Goal: Task Accomplishment & Management: Complete application form

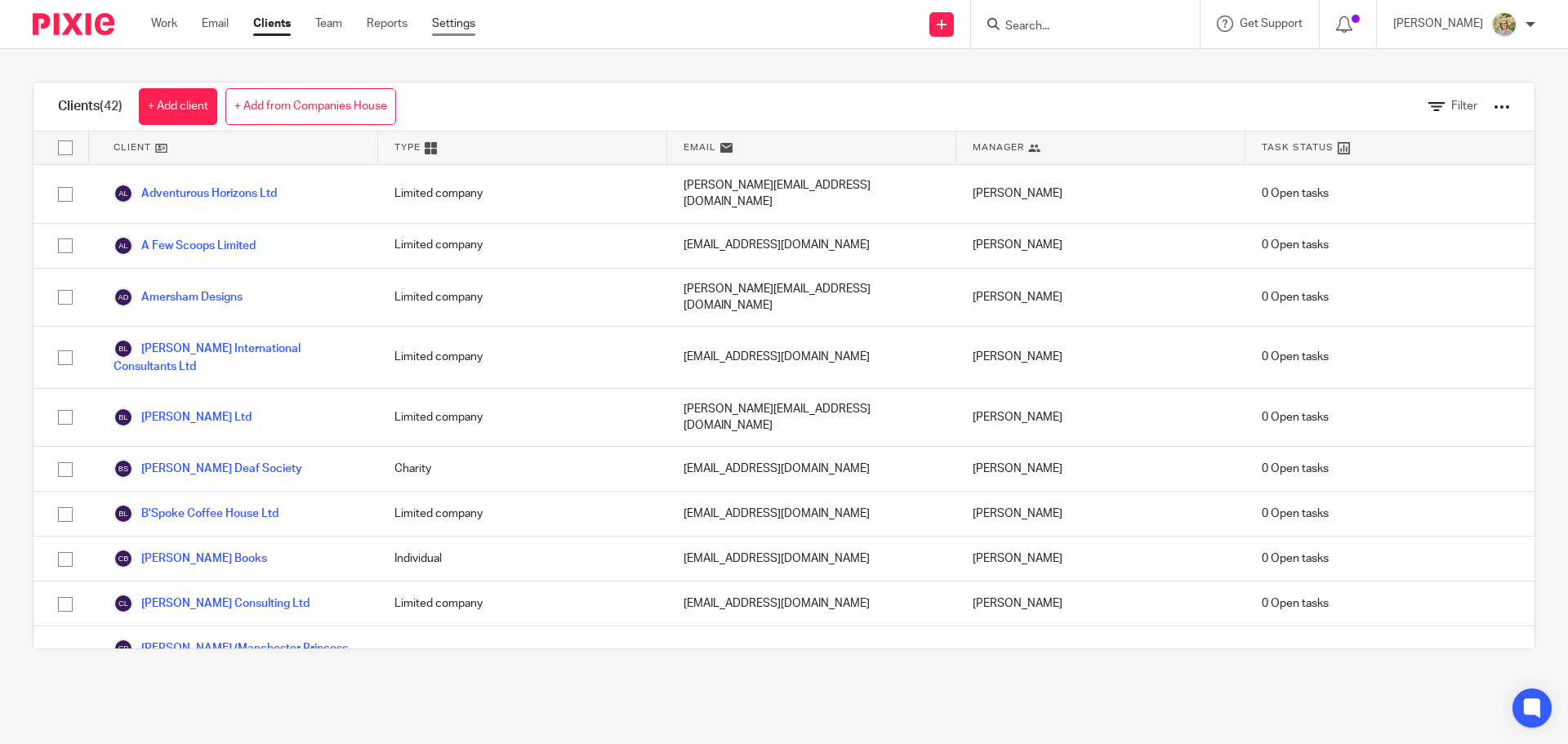
click at [452, 24] on link "Settings" at bounding box center [454, 23] width 43 height 16
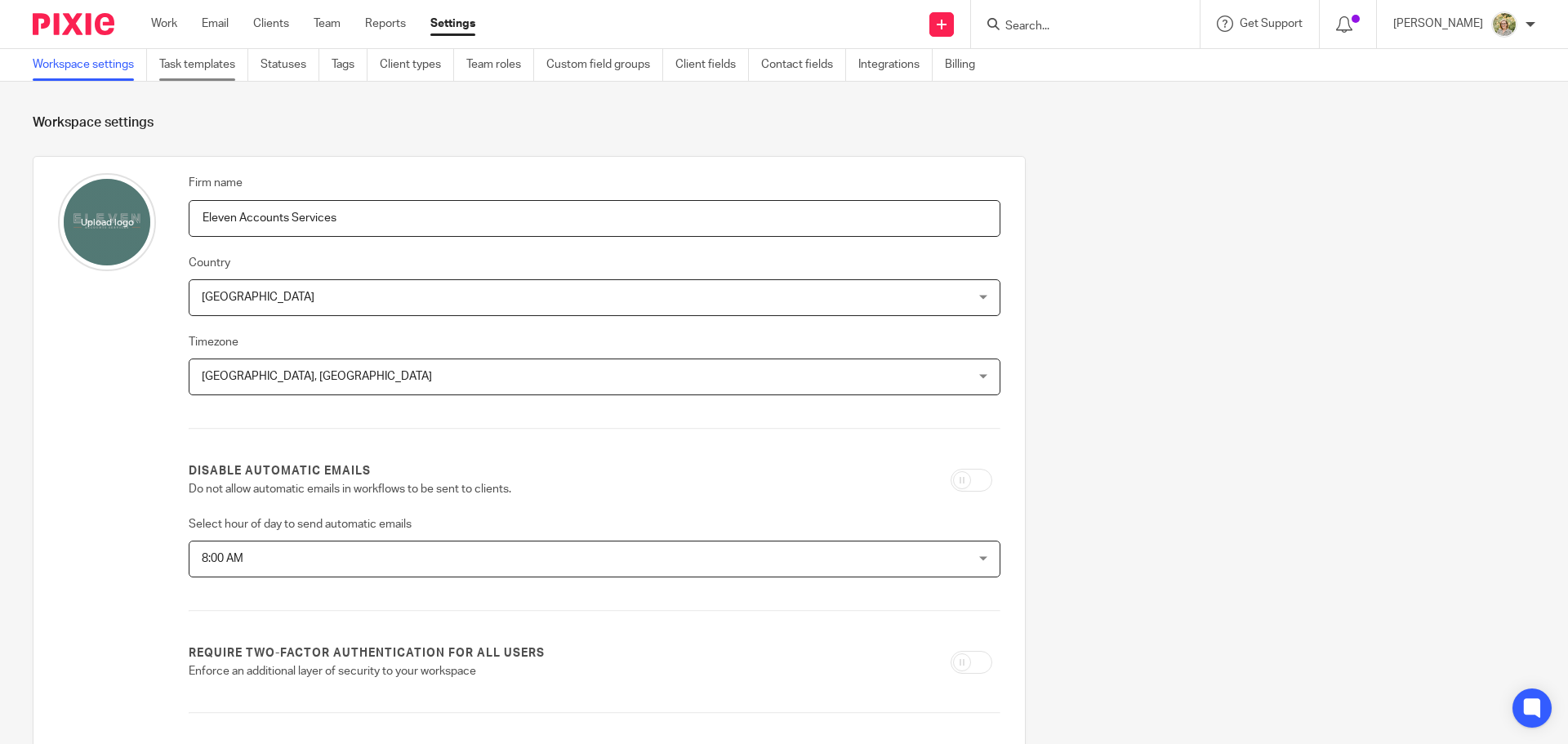
click at [205, 65] on link "Task templates" at bounding box center [203, 65] width 89 height 32
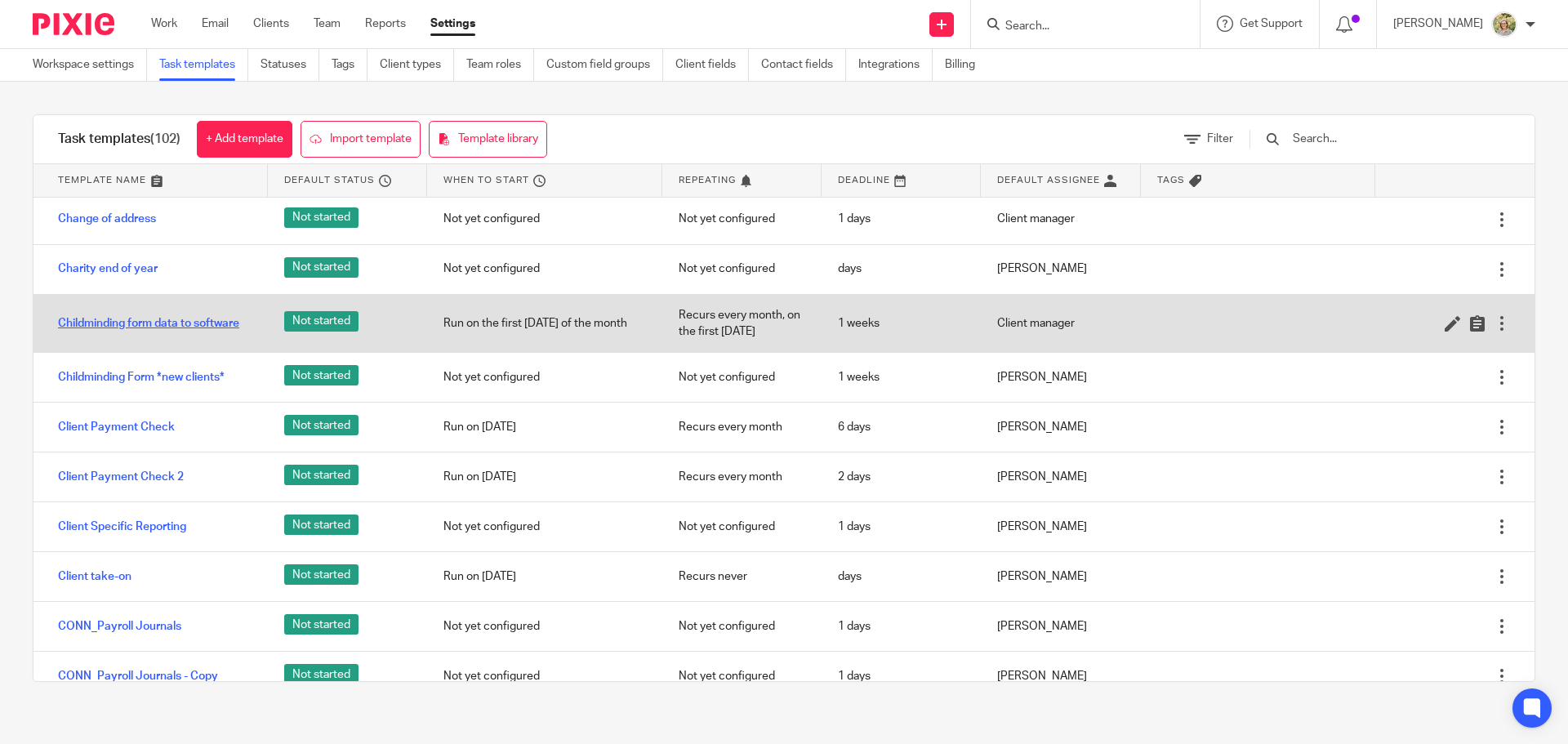
scroll to position [898, 0]
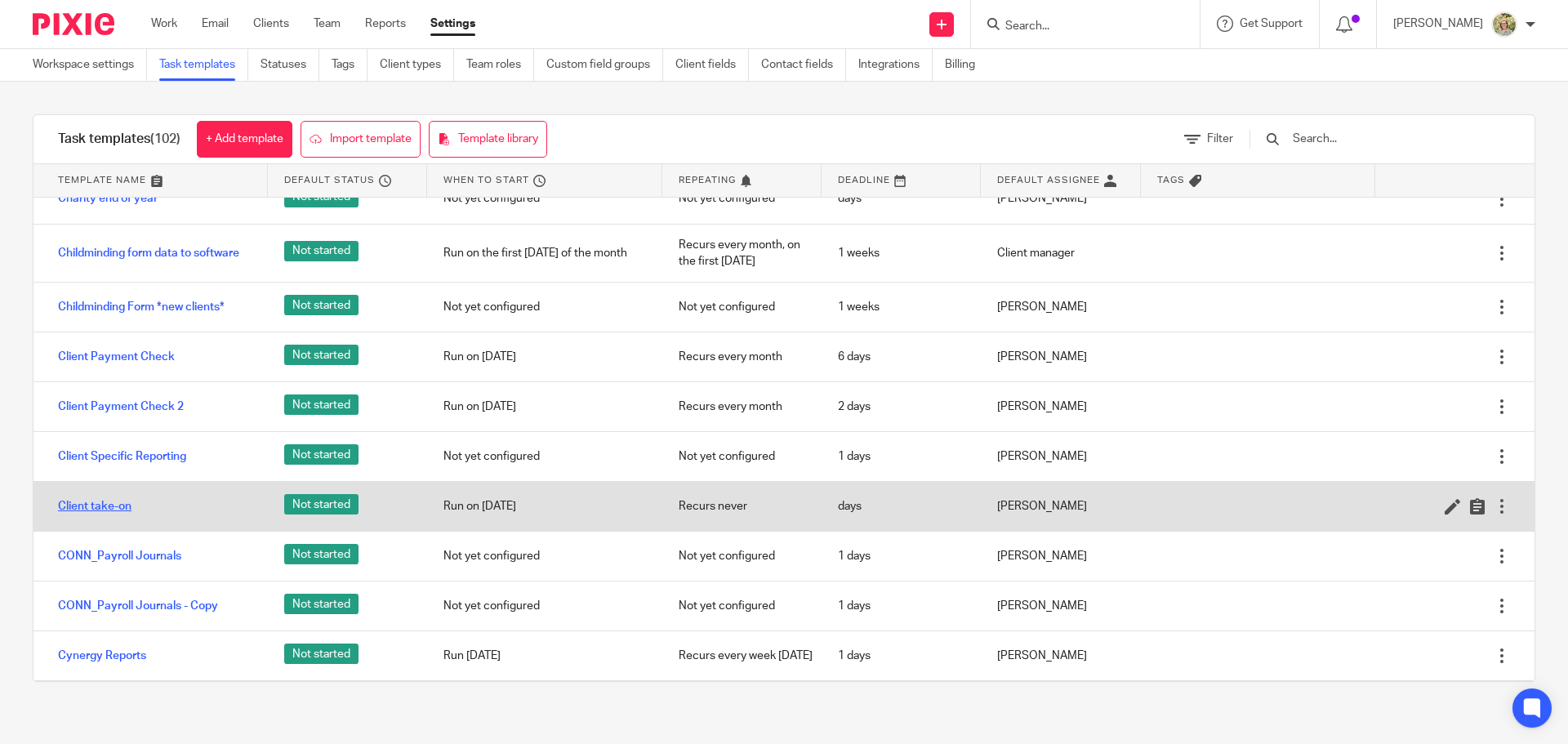
click at [109, 510] on link "Client take-on" at bounding box center [95, 506] width 73 height 16
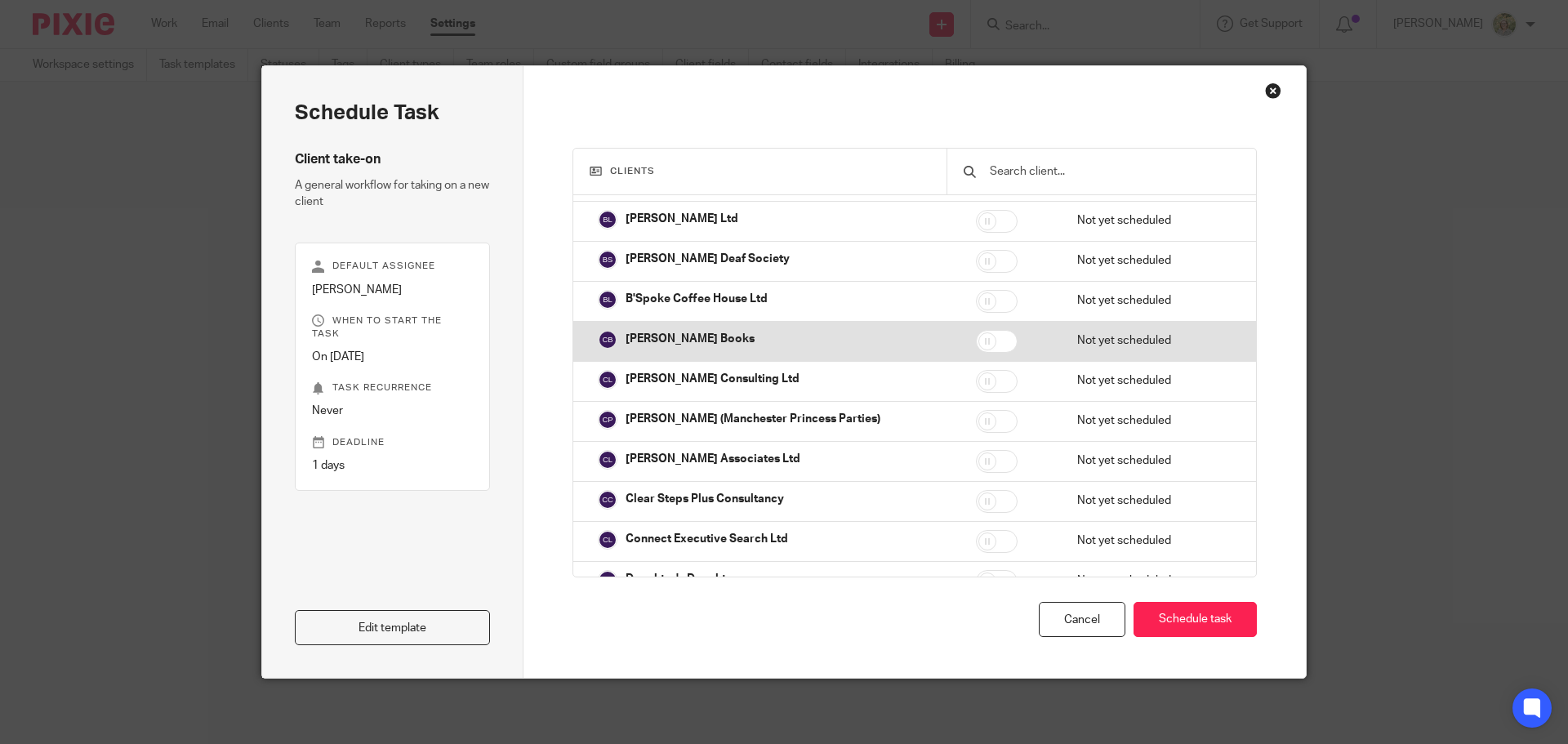
scroll to position [245, 0]
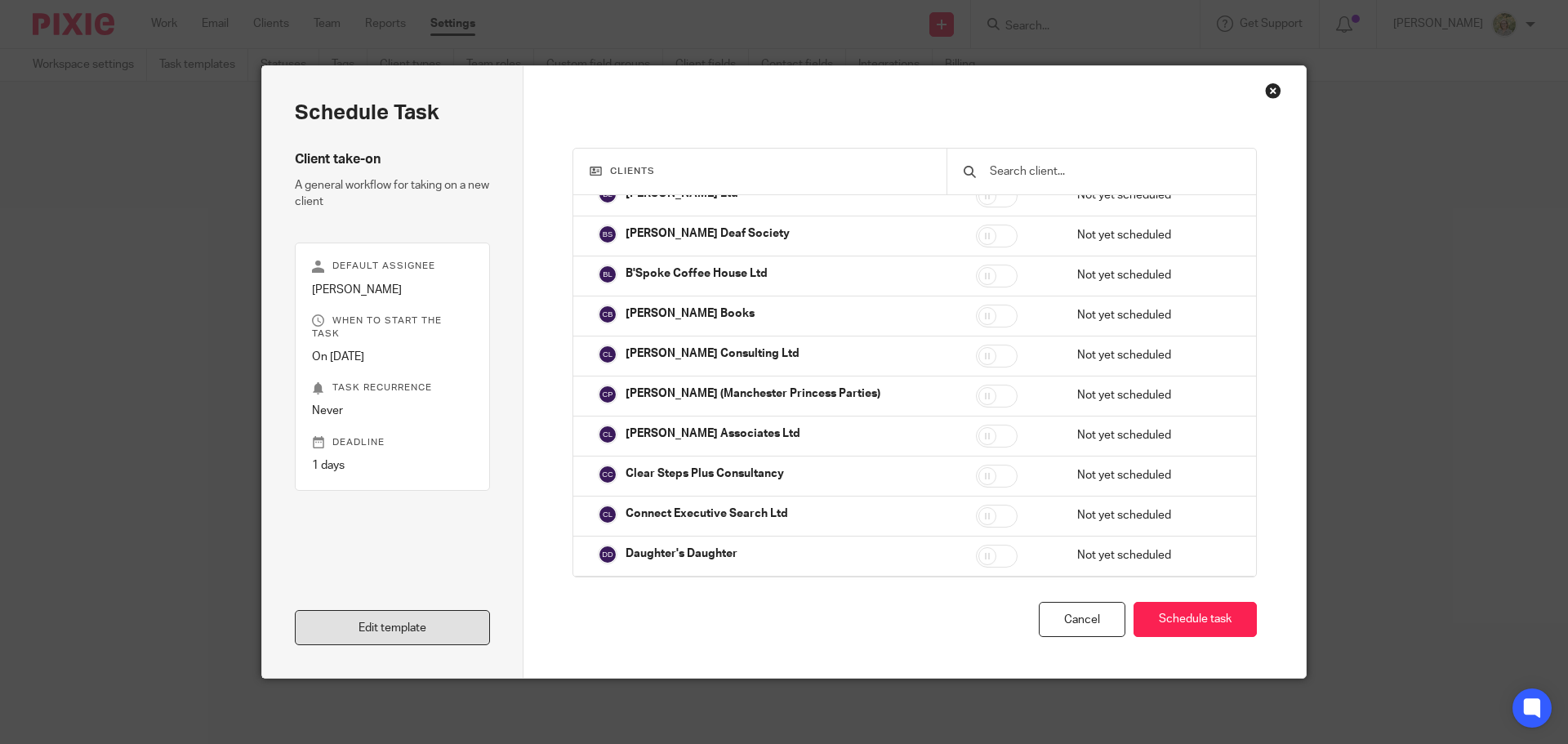
drag, startPoint x: 471, startPoint y: 616, endPoint x: 449, endPoint y: 622, distance: 22.8
click at [449, 622] on link "Edit template" at bounding box center [392, 627] width 195 height 35
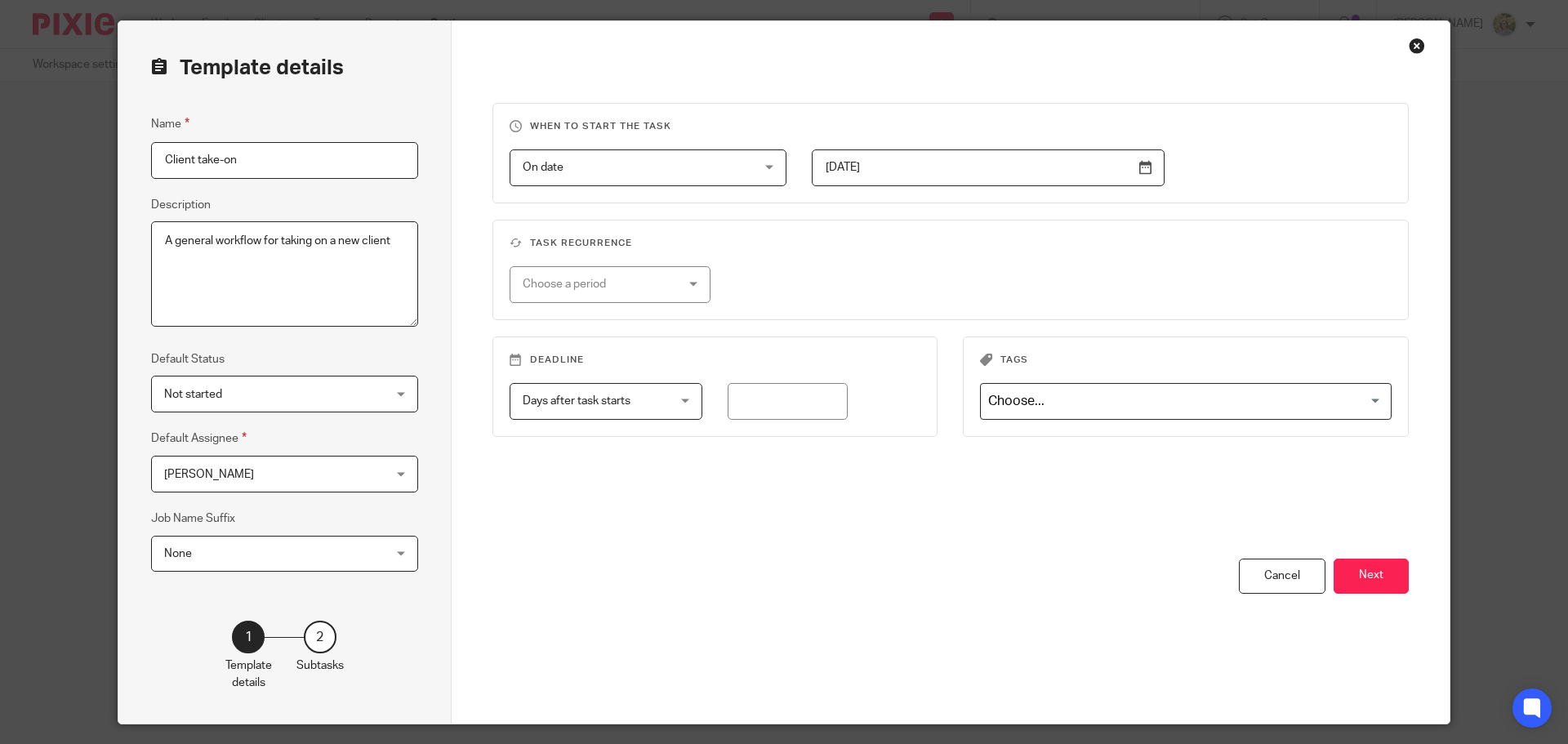
scroll to position [90, 0]
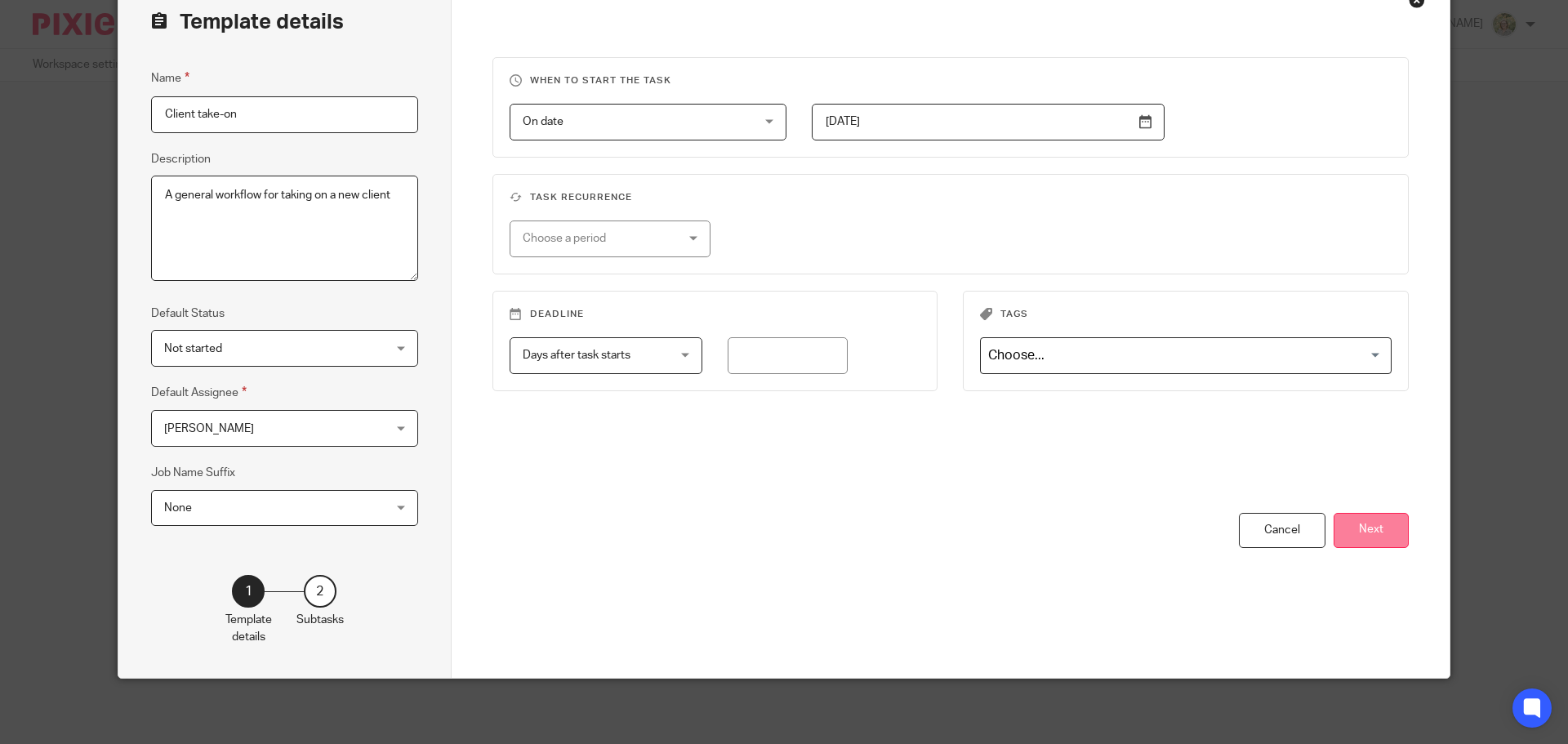
click at [1363, 526] on button "Next" at bounding box center [1371, 530] width 75 height 35
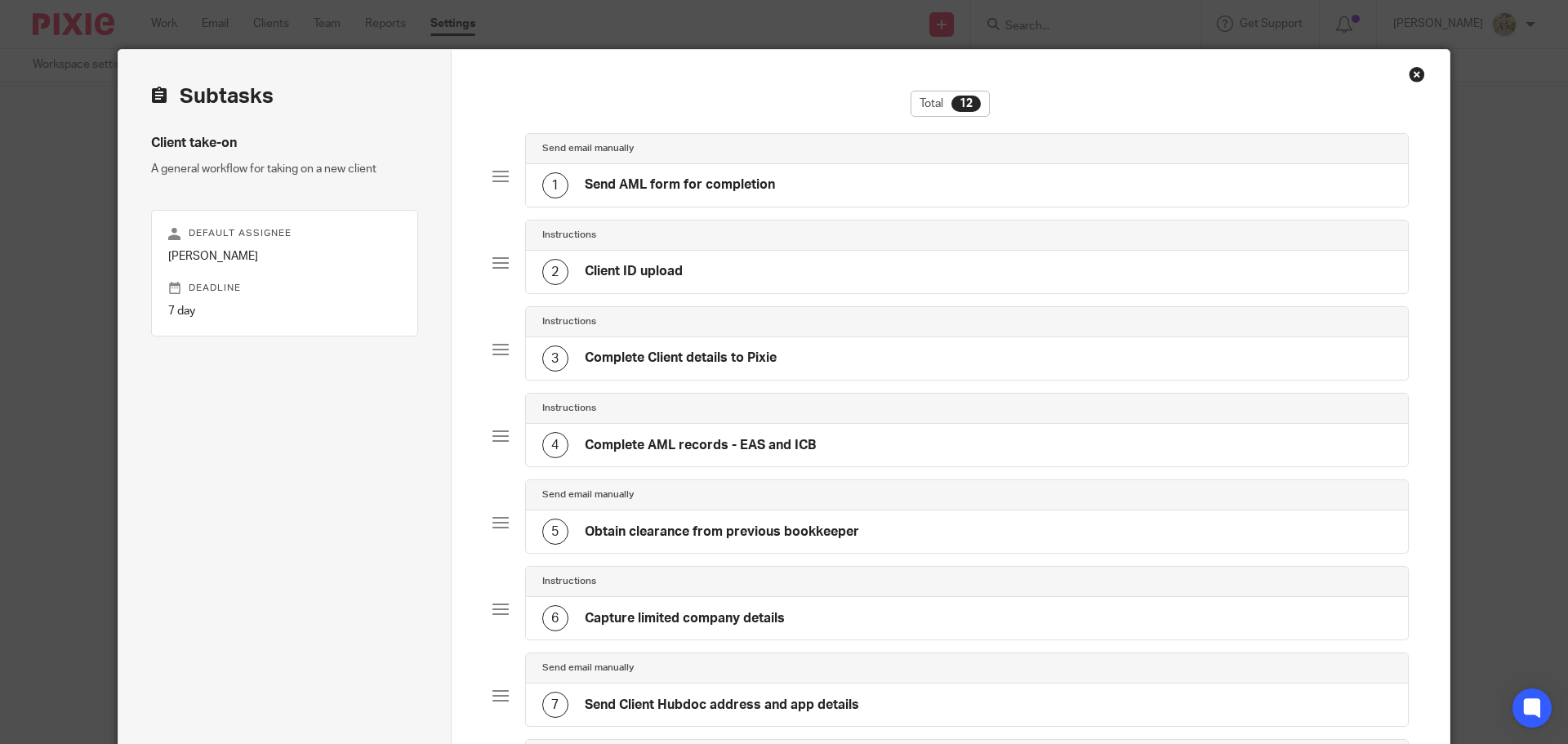
scroll to position [0, 0]
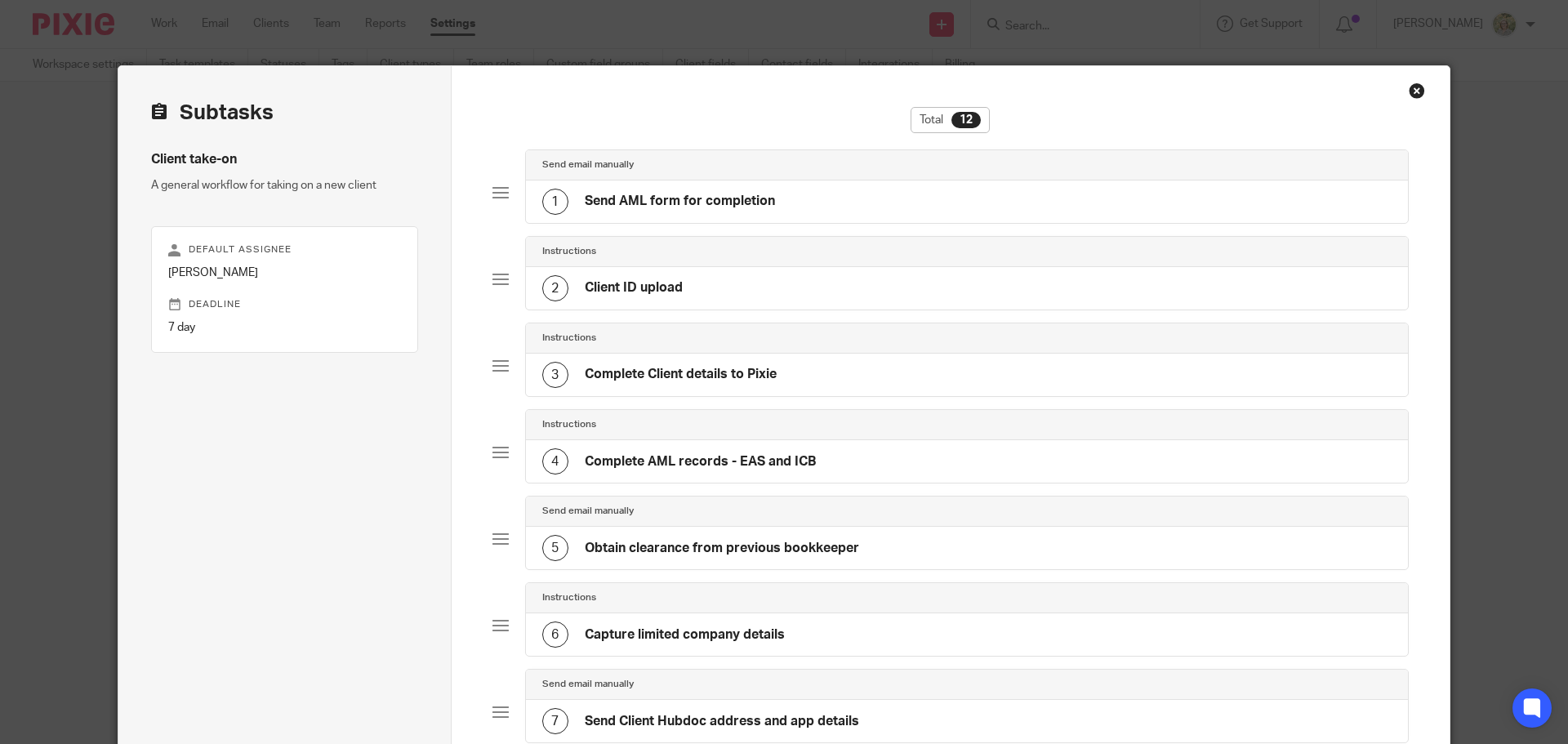
click at [593, 202] on h4 "Send AML form for completion" at bounding box center [679, 201] width 191 height 17
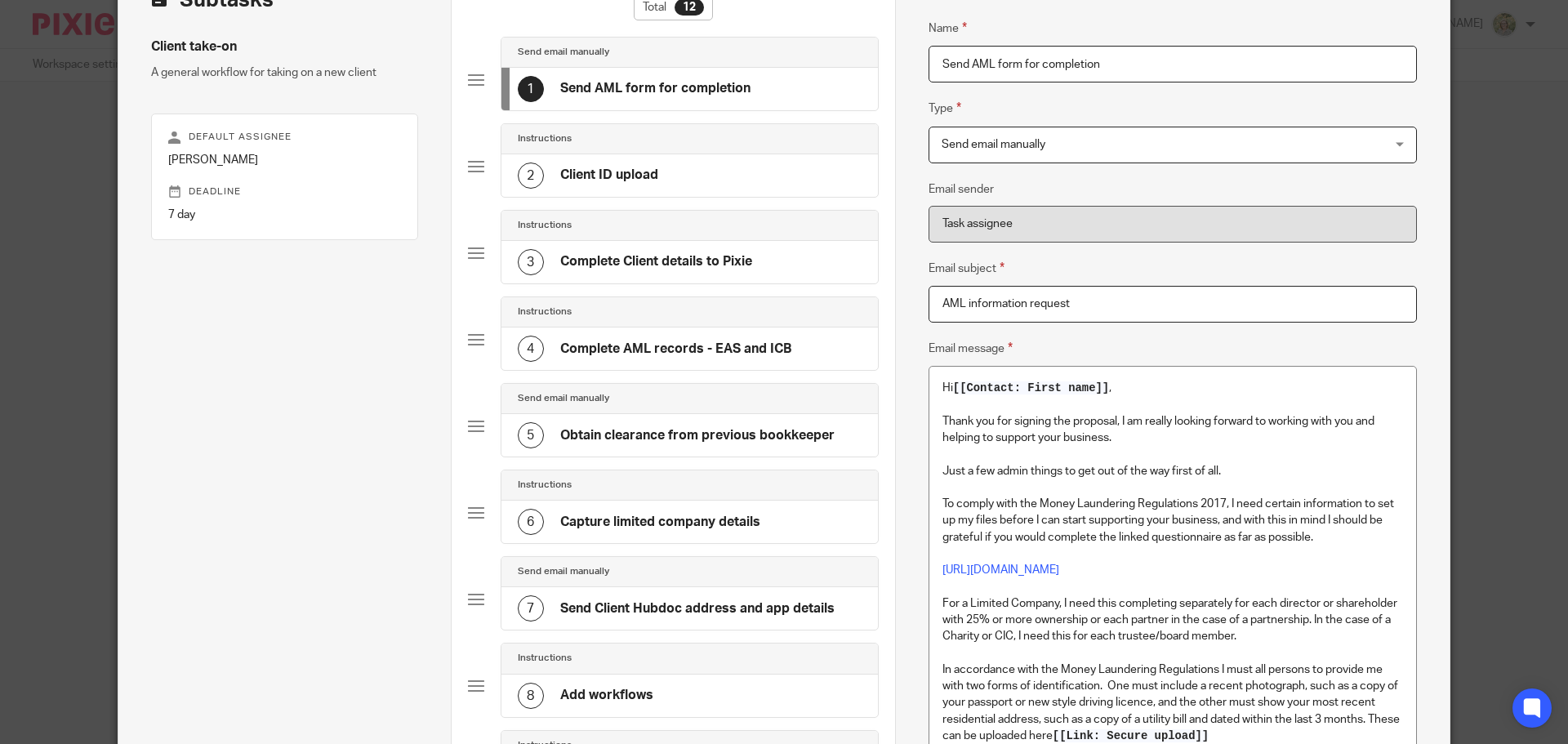
scroll to position [81, 0]
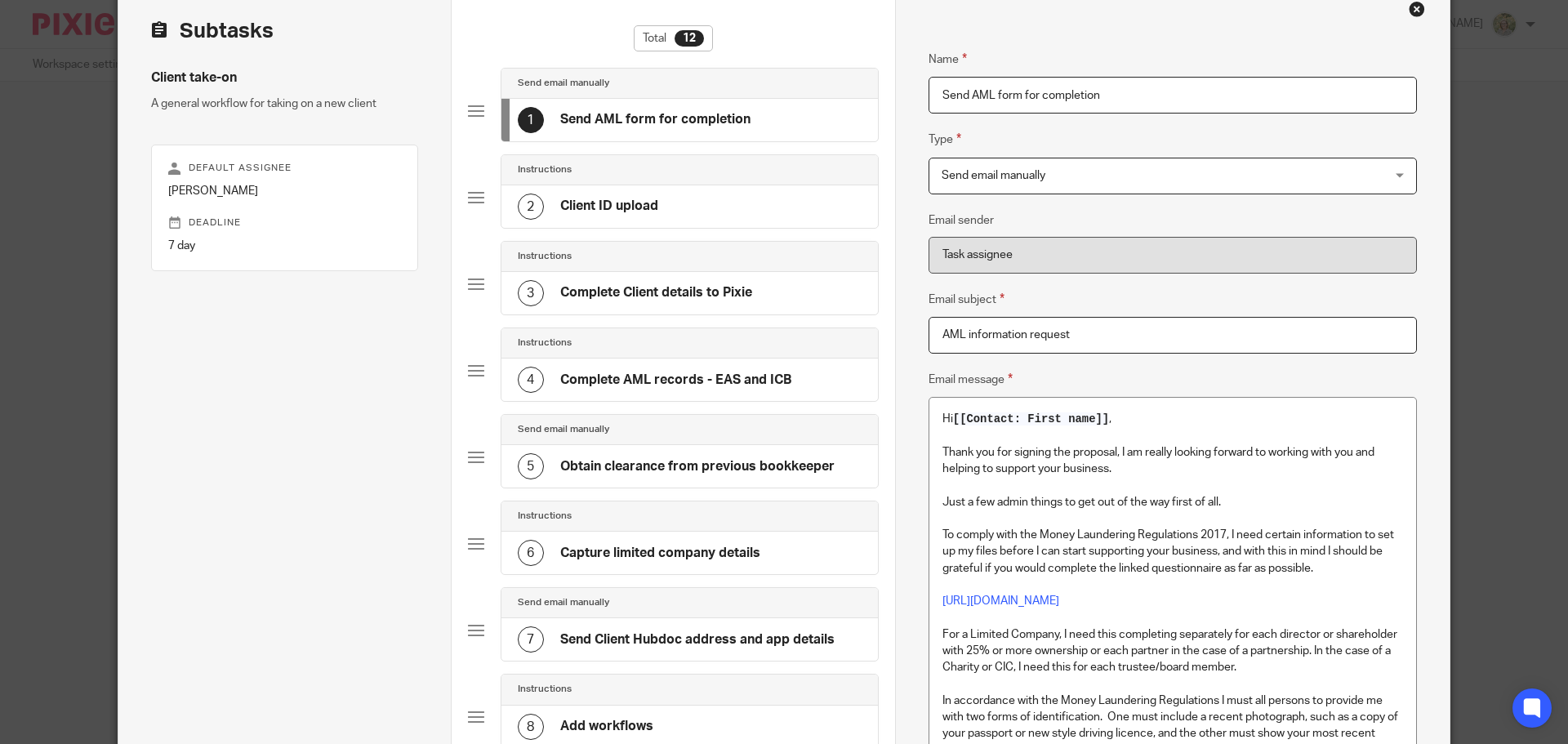
click at [577, 205] on h4 "Client ID upload" at bounding box center [609, 206] width 98 height 17
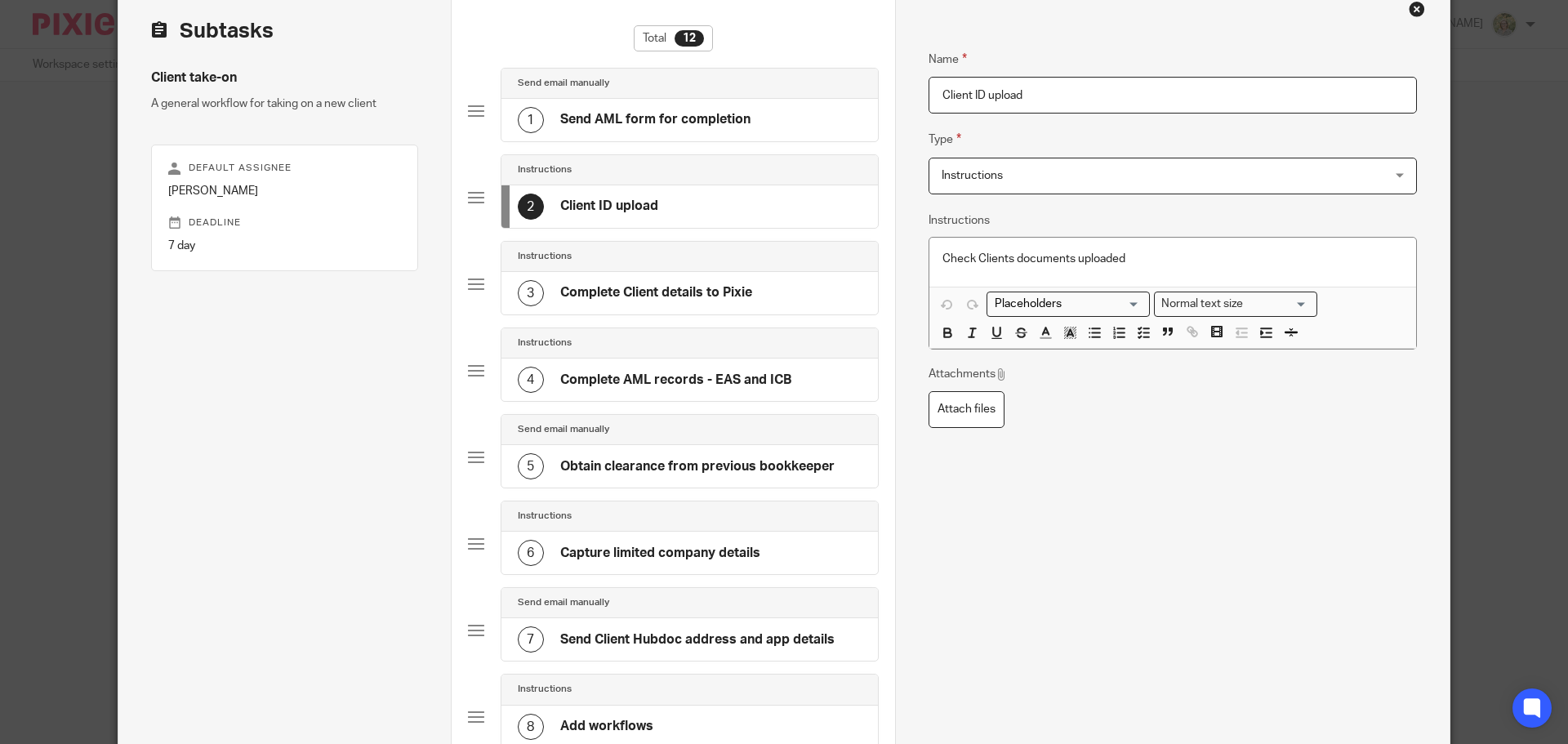
click at [737, 285] on h4 "Complete Client details to Pixie" at bounding box center [656, 292] width 192 height 17
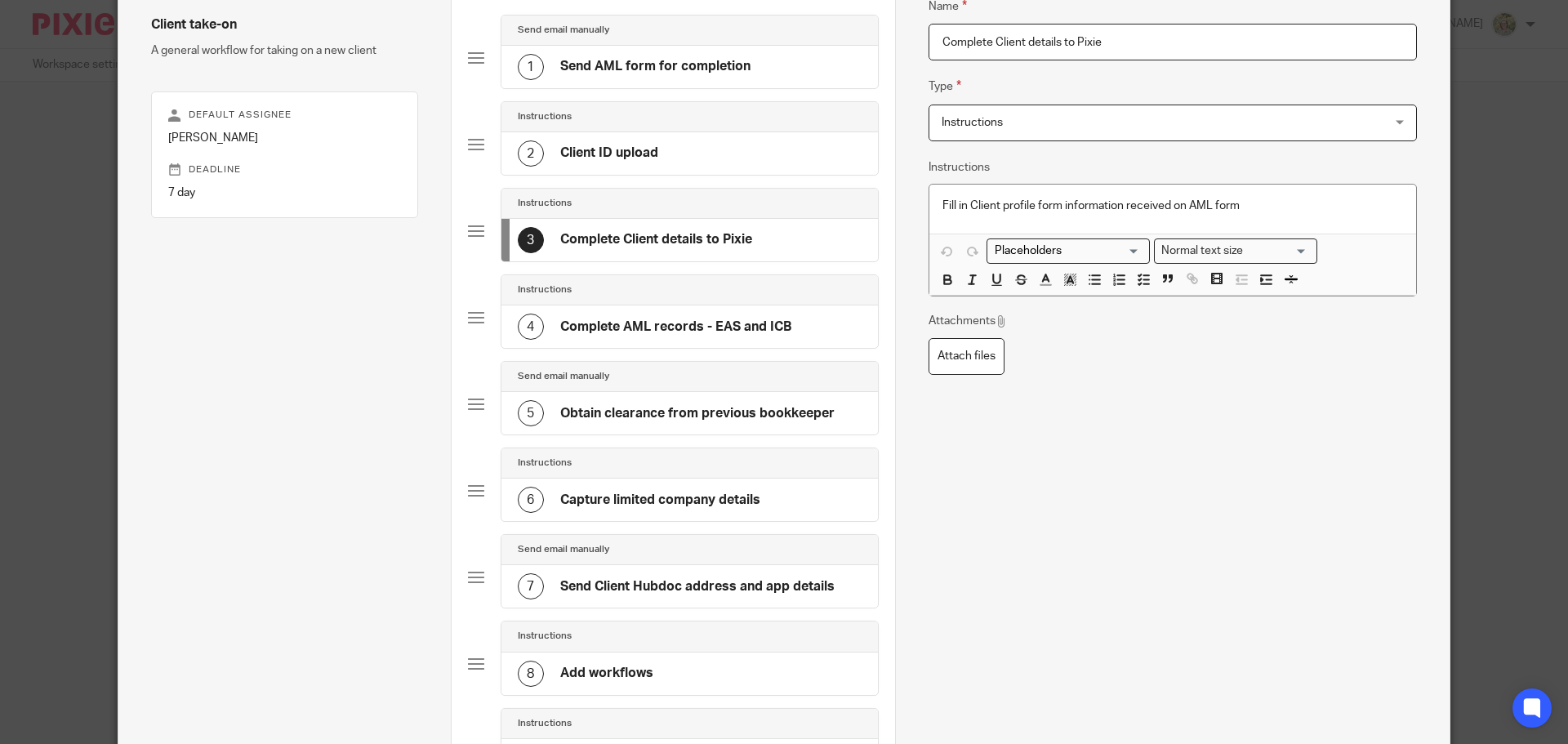
scroll to position [163, 0]
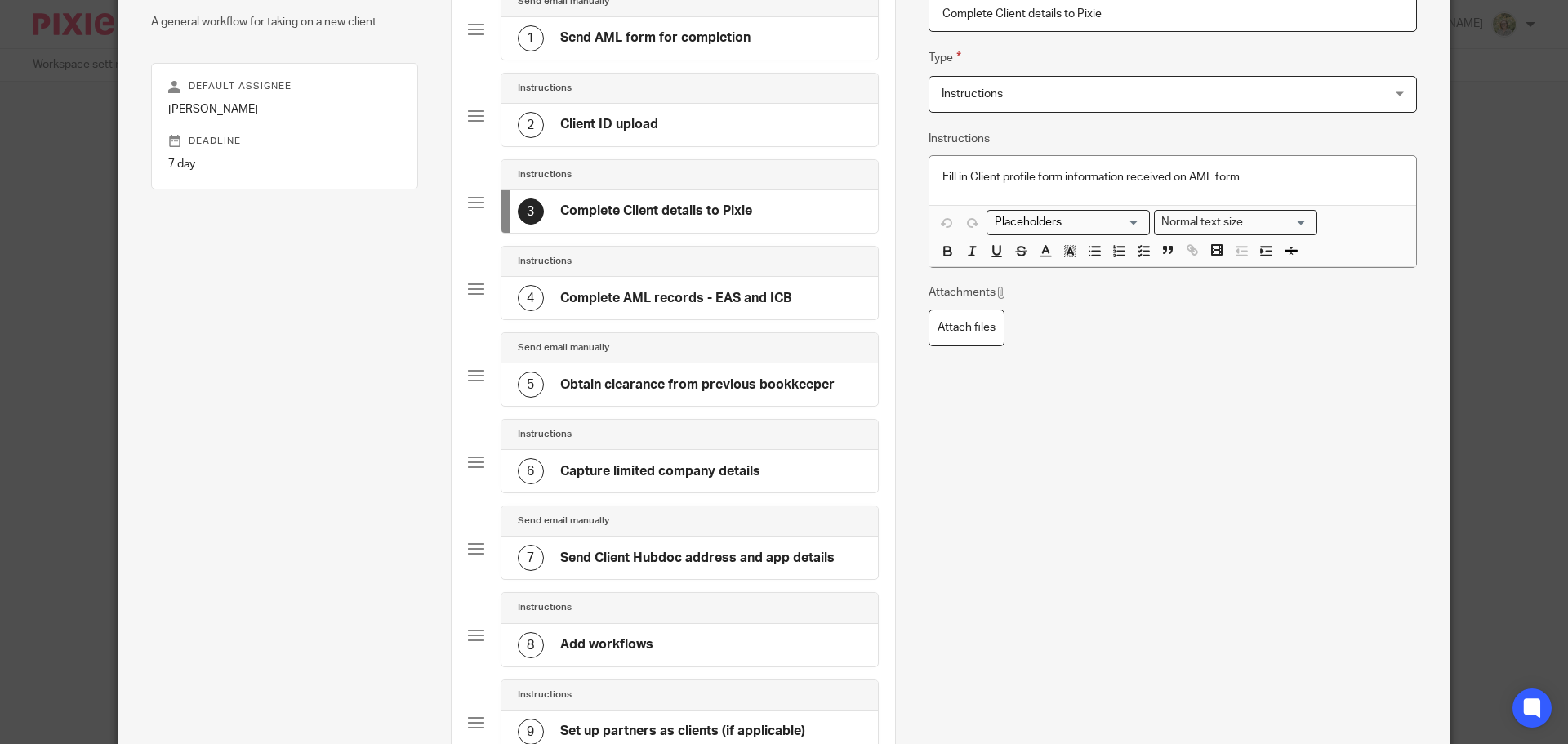
click at [572, 303] on h4 "Complete AML records - EAS and ICB" at bounding box center [676, 298] width 231 height 17
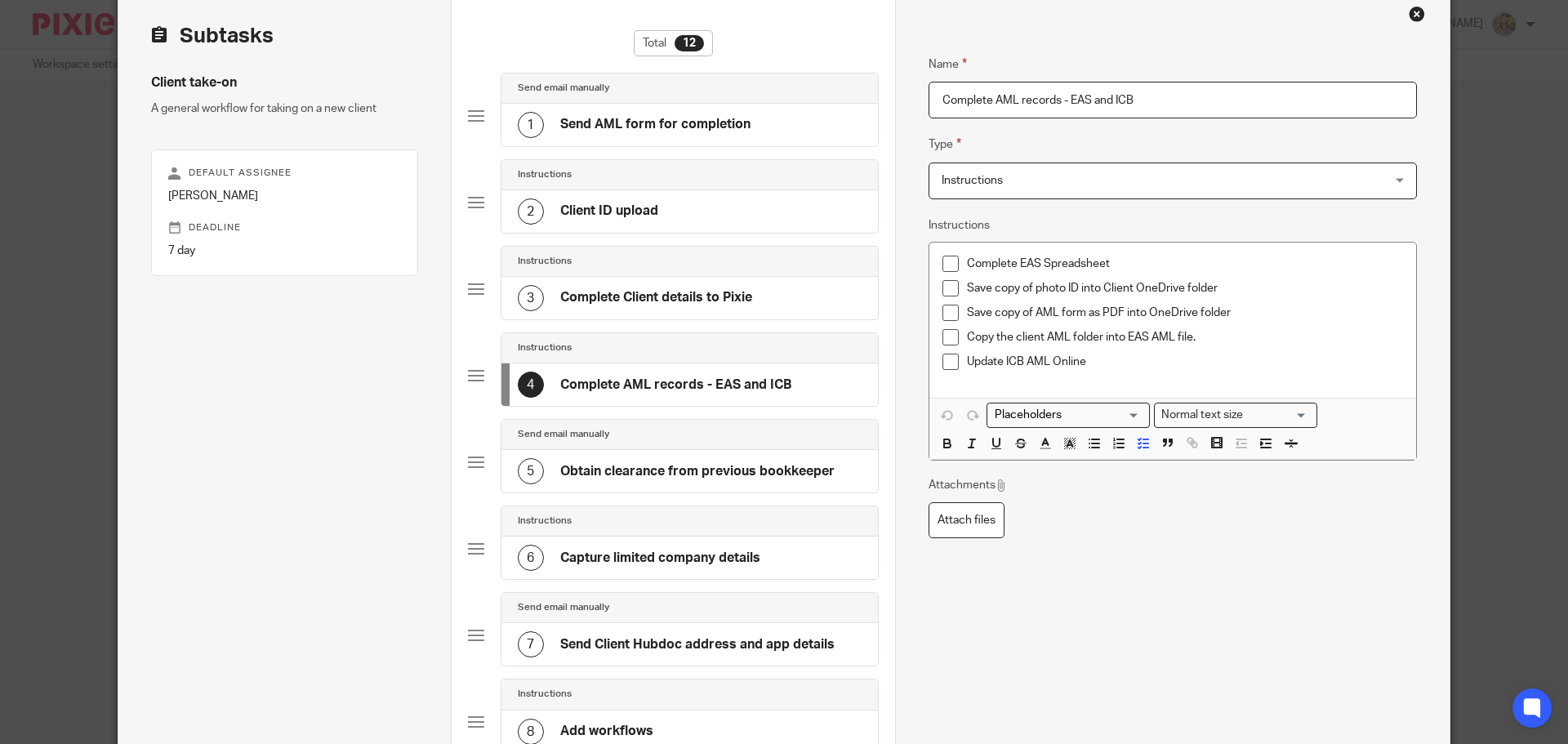
scroll to position [0, 0]
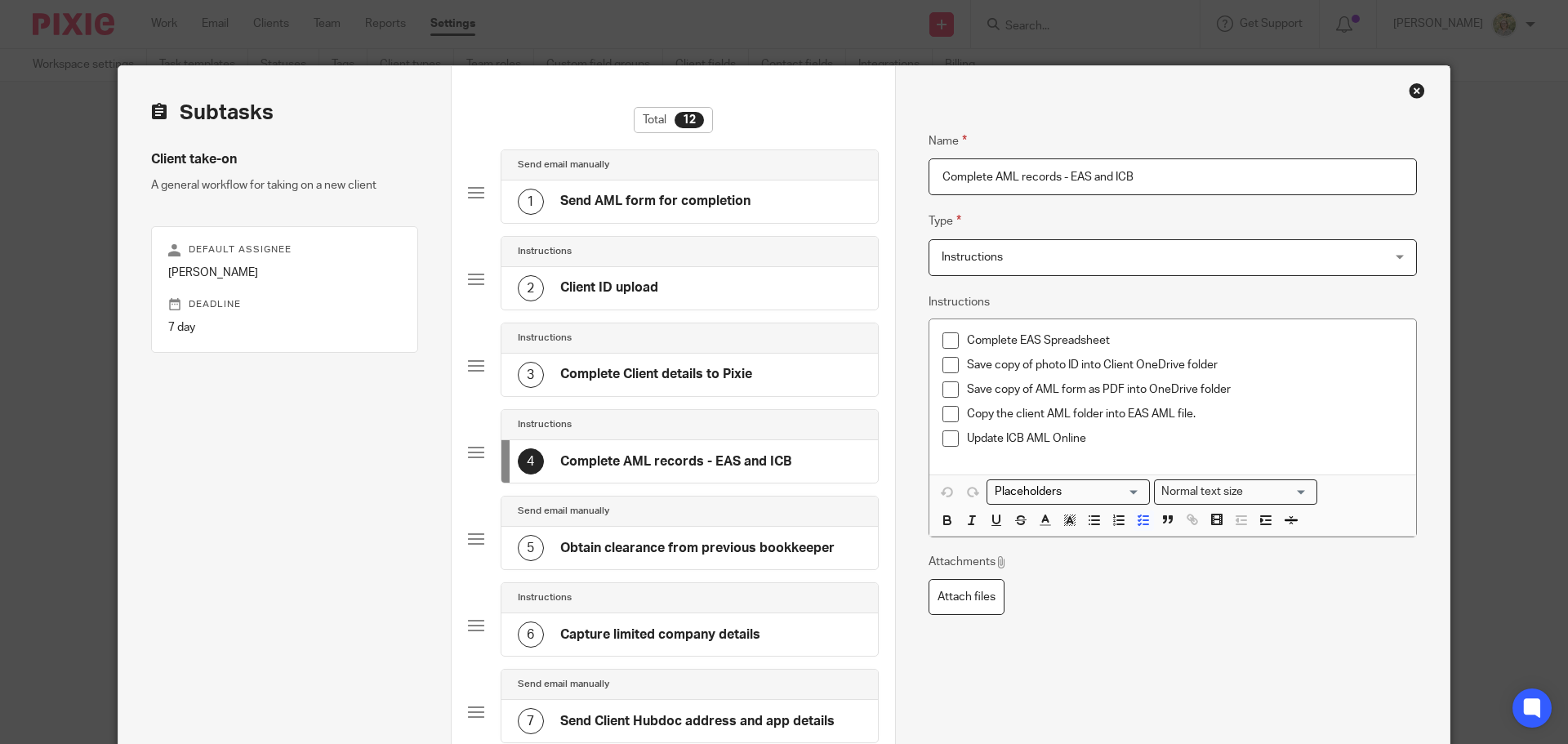
click at [609, 284] on h4 "Client ID upload" at bounding box center [609, 287] width 98 height 17
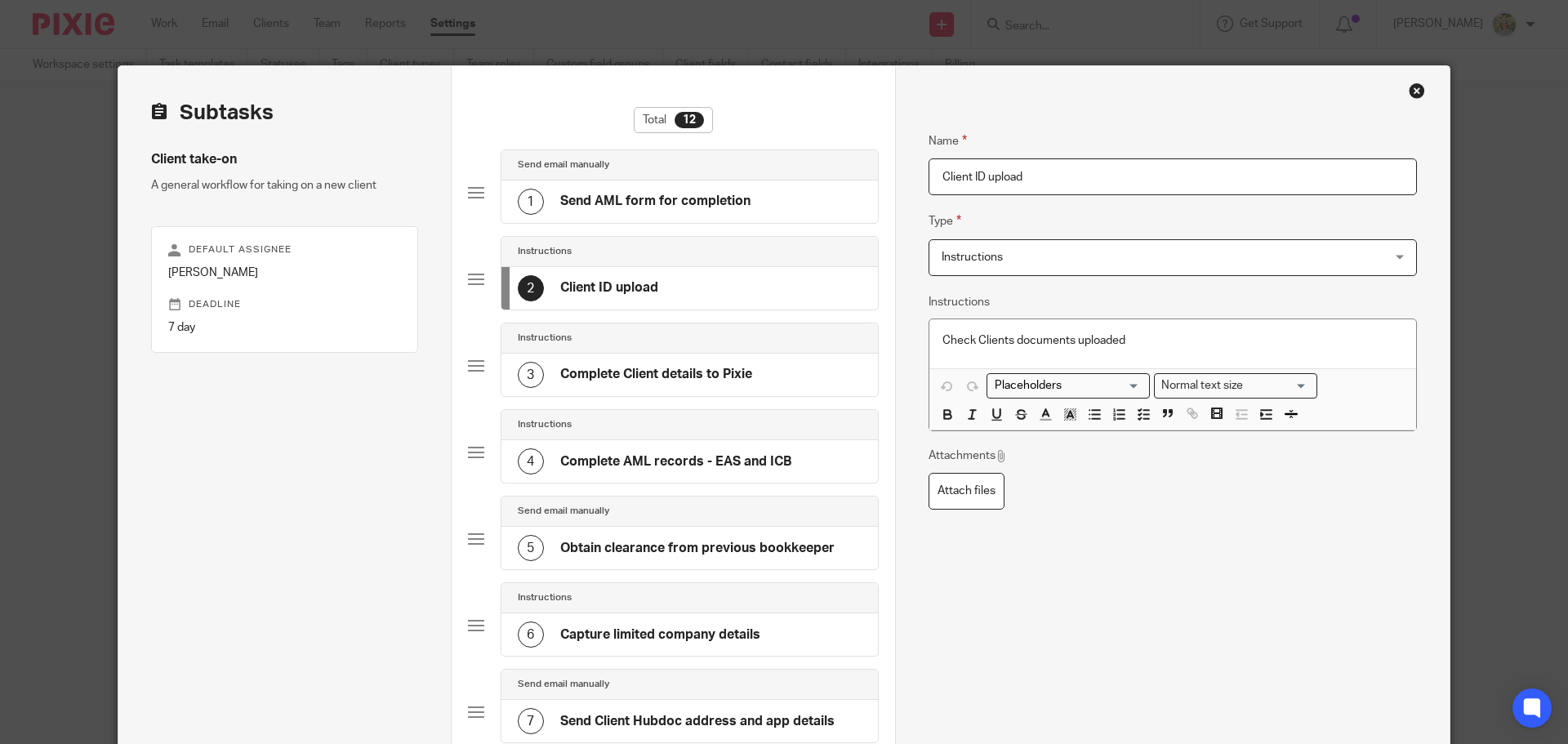
click at [571, 380] on h4 "Complete Client details to Pixie" at bounding box center [656, 374] width 192 height 17
click at [631, 374] on h4 "Complete Client details to Pixie" at bounding box center [656, 374] width 192 height 17
click at [575, 458] on h4 "Complete AML records - EAS and ICB" at bounding box center [676, 461] width 231 height 17
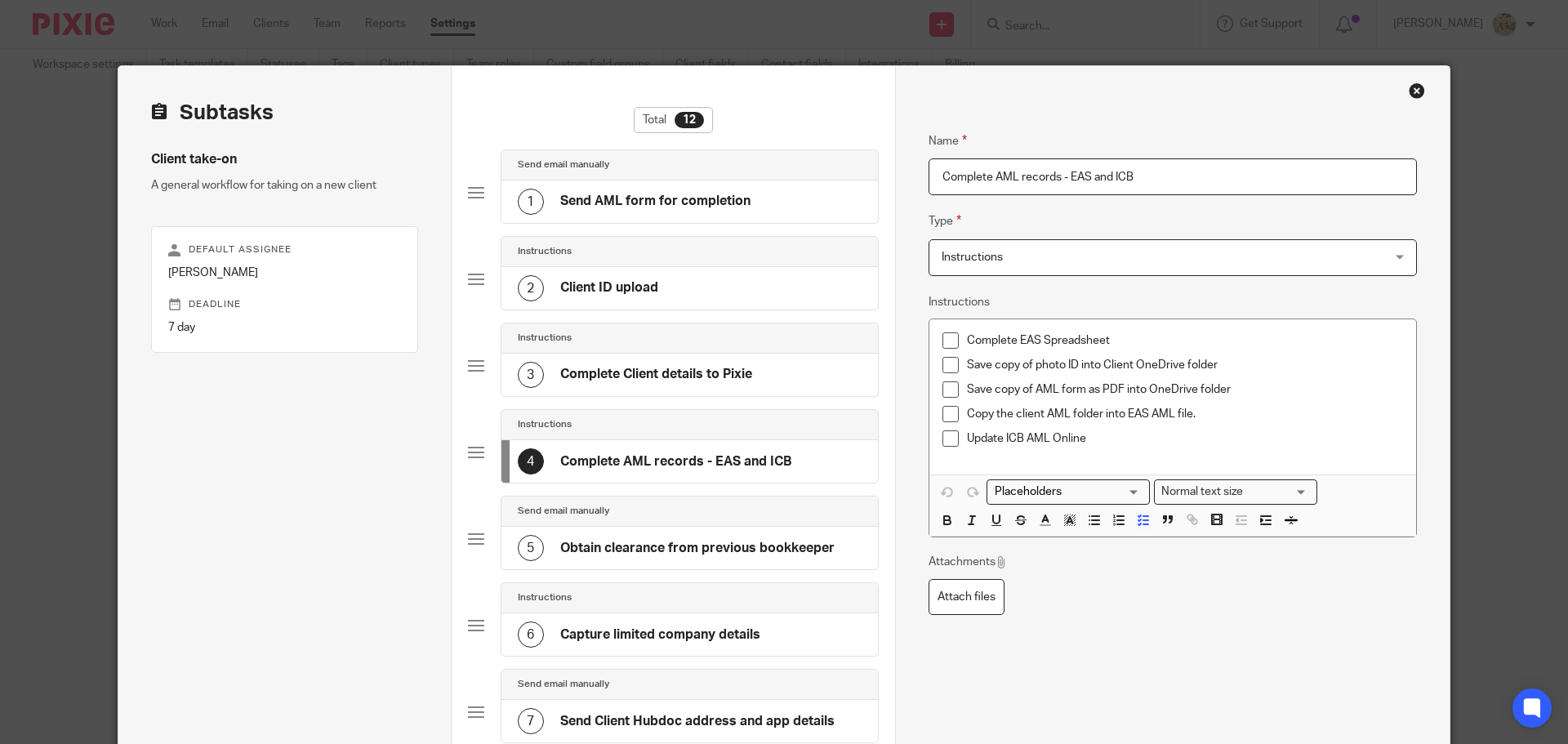
scroll to position [81, 0]
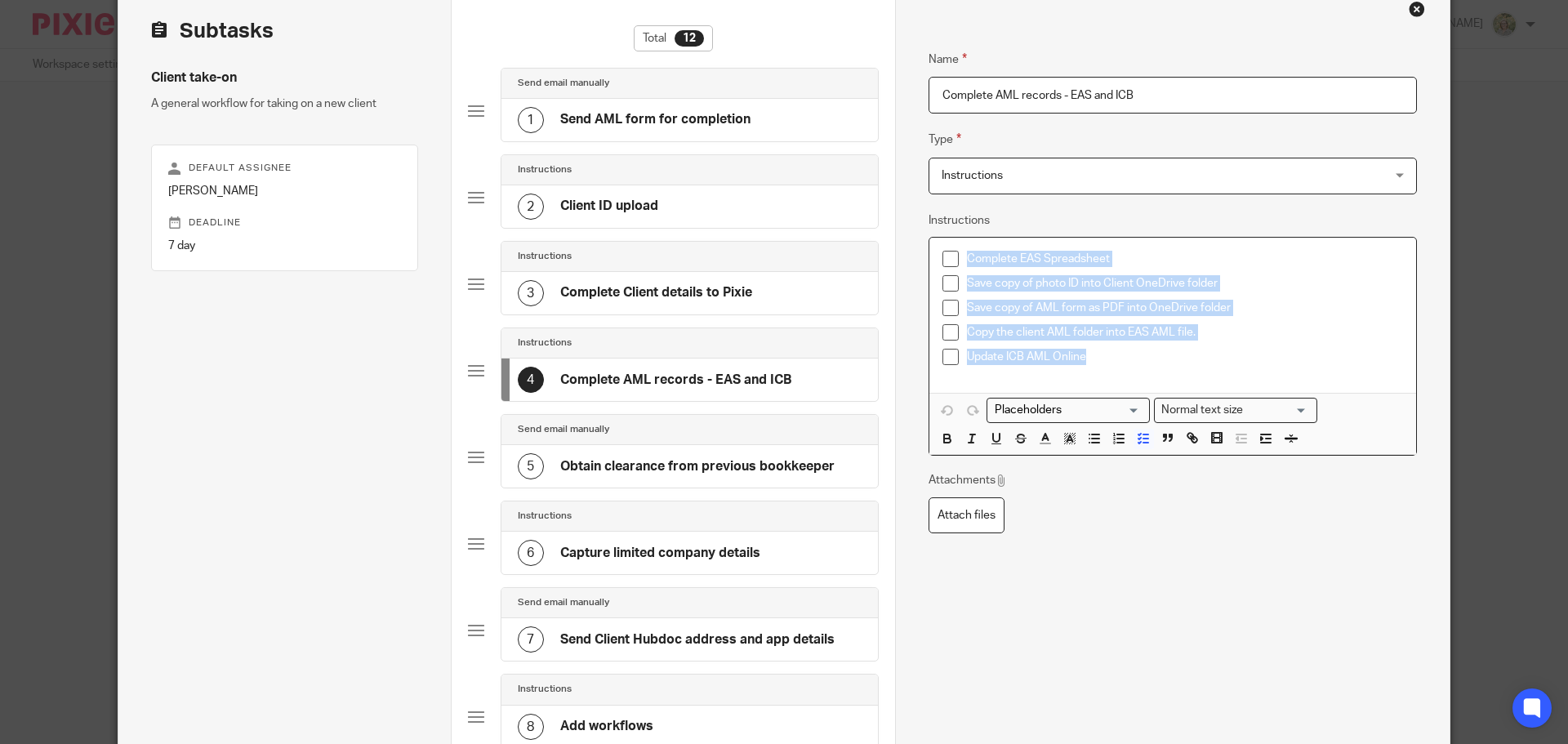
drag, startPoint x: 1094, startPoint y: 353, endPoint x: 942, endPoint y: 244, distance: 187.0
click at [942, 244] on div "Complete EAS Spreadsheet Save copy of photo ID into Client OneDrive folder Save…" at bounding box center [1172, 314] width 487 height 155
click at [1229, 574] on div "Name Complete AML records - EAS and ICB Type Instructions Instructions Instruct…" at bounding box center [1172, 449] width 489 height 847
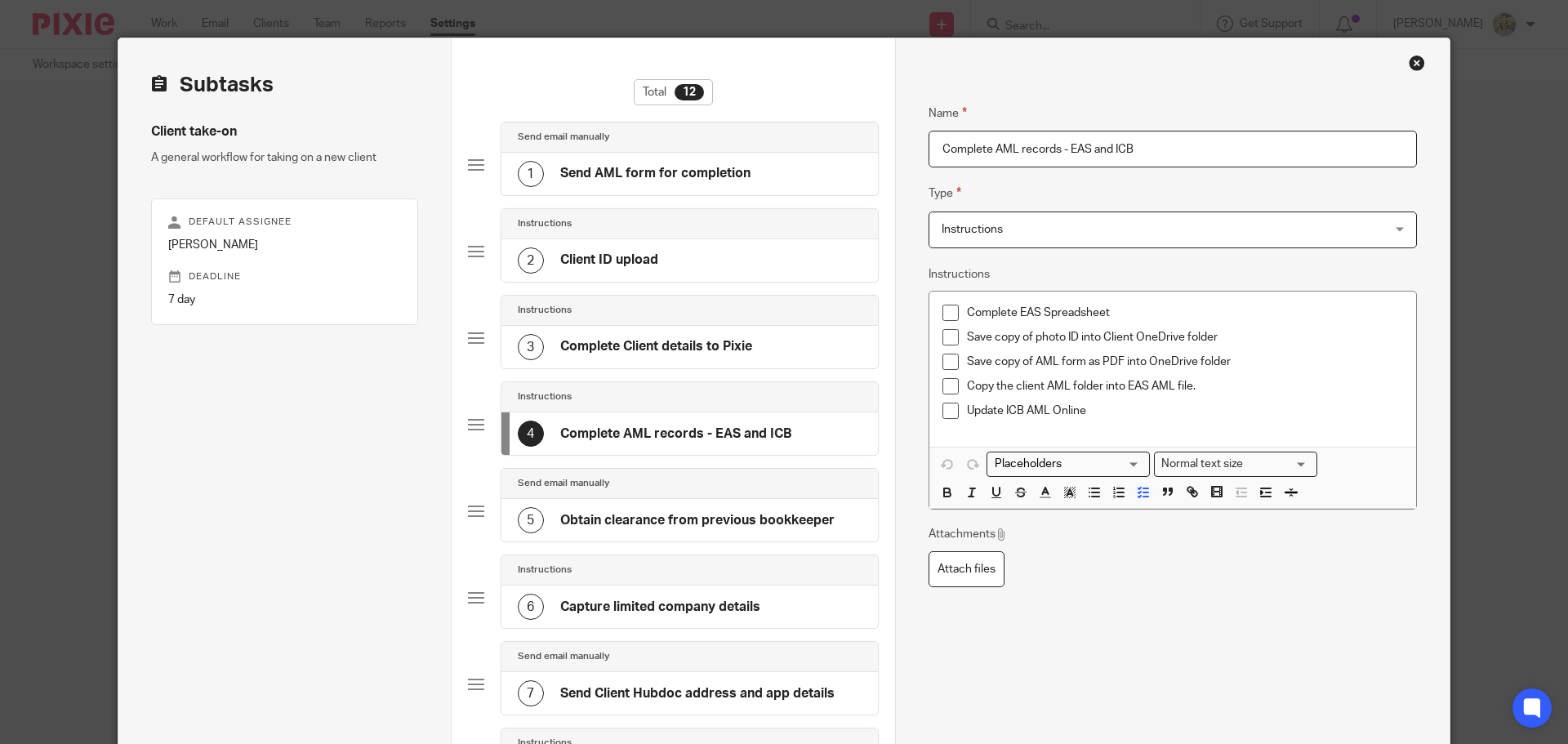
scroll to position [0, 0]
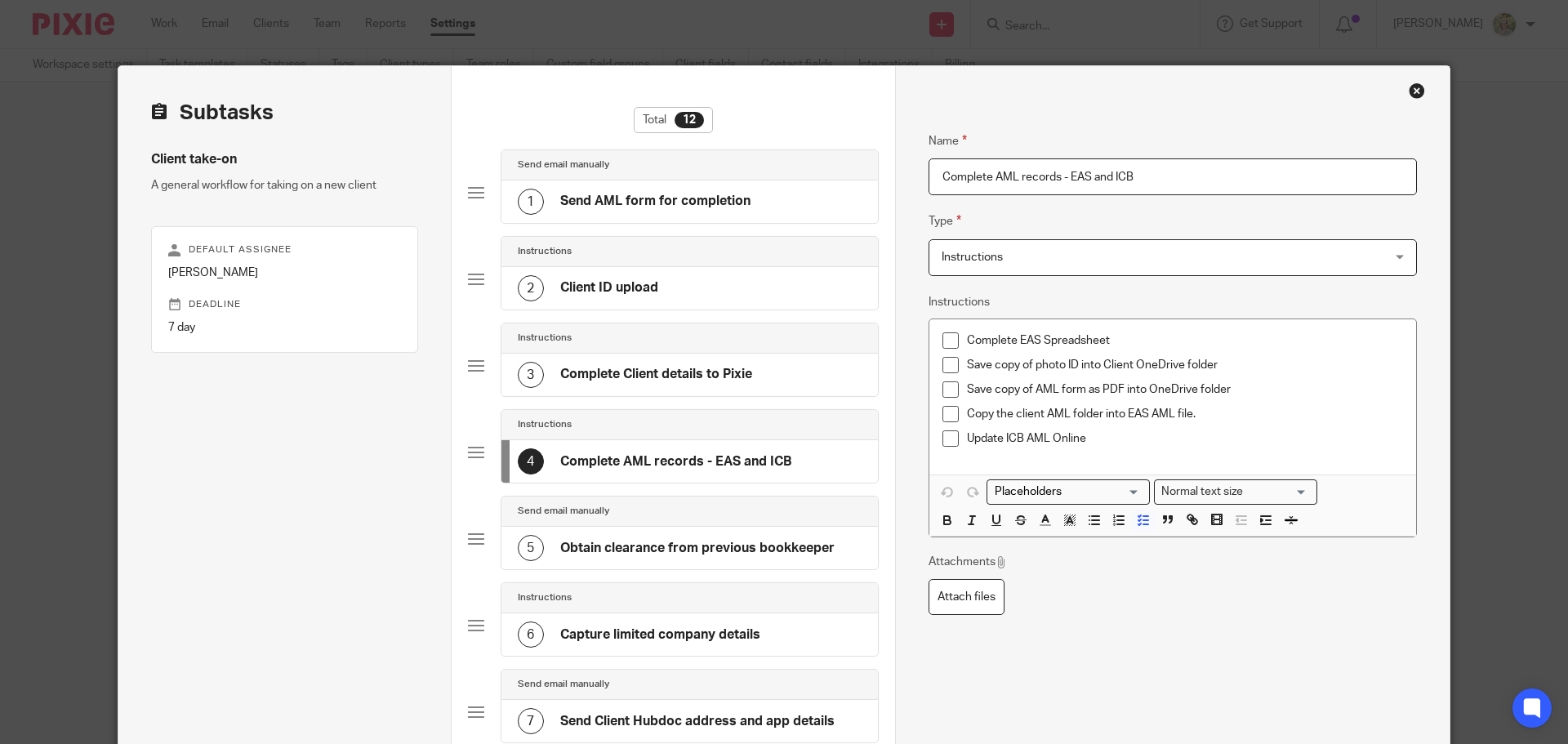
click at [1409, 95] on div "Close this dialog window" at bounding box center [1417, 90] width 16 height 16
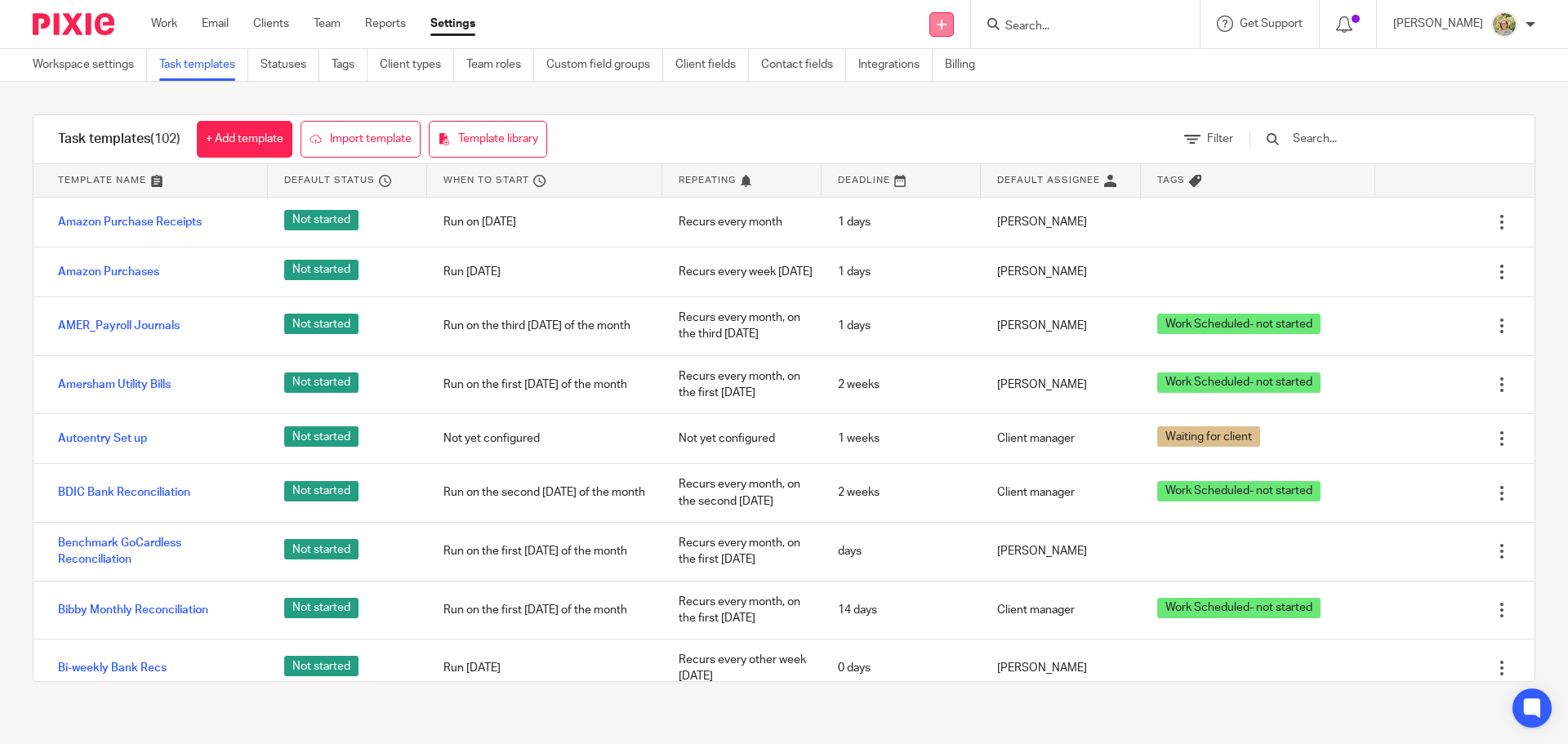
click at [946, 24] on icon at bounding box center [941, 24] width 10 height 10
click at [985, 124] on link "Add client" at bounding box center [976, 124] width 100 height 23
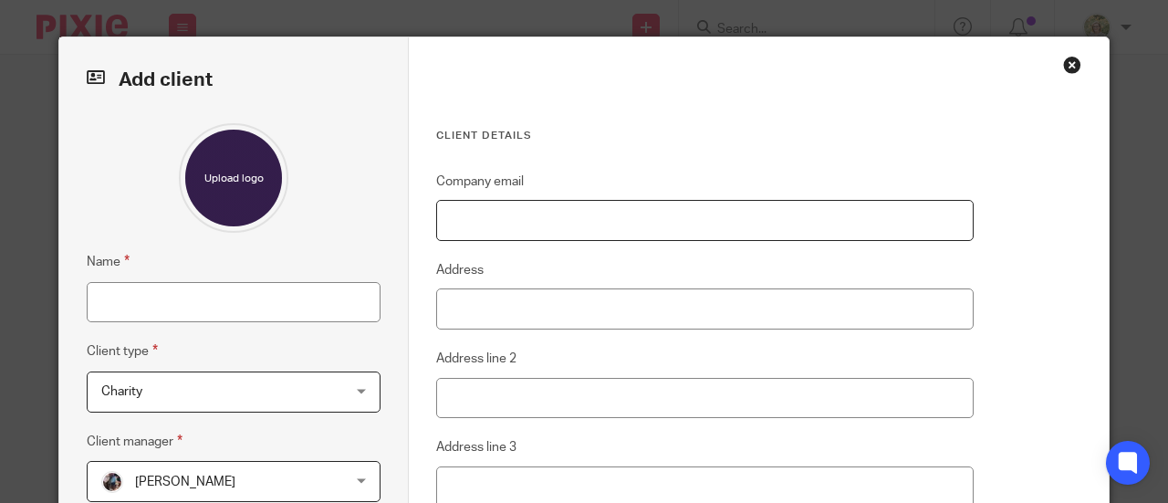
click at [479, 211] on input "Company email" at bounding box center [704, 220] width 537 height 41
click at [583, 220] on input "Company email" at bounding box center [704, 220] width 537 height 41
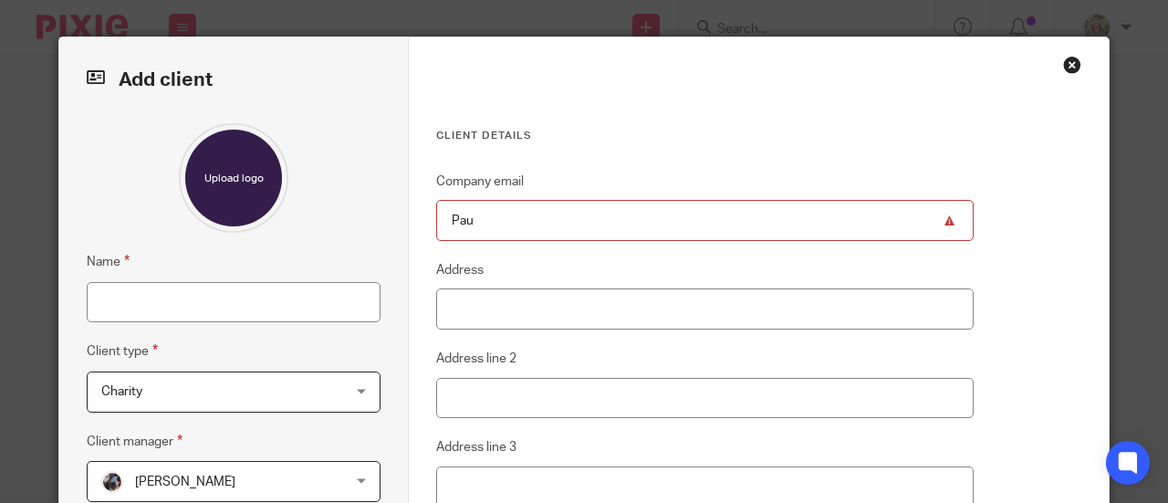
type input "Paul"
drag, startPoint x: 575, startPoint y: 216, endPoint x: 352, endPoint y: 218, distance: 222.6
click at [352, 218] on div "Add client Name Client type Charity Charity Charity Individual Limited company …" at bounding box center [583, 425] width 1049 height 776
click at [243, 301] on input "Name" at bounding box center [234, 302] width 294 height 41
paste input "Paul"
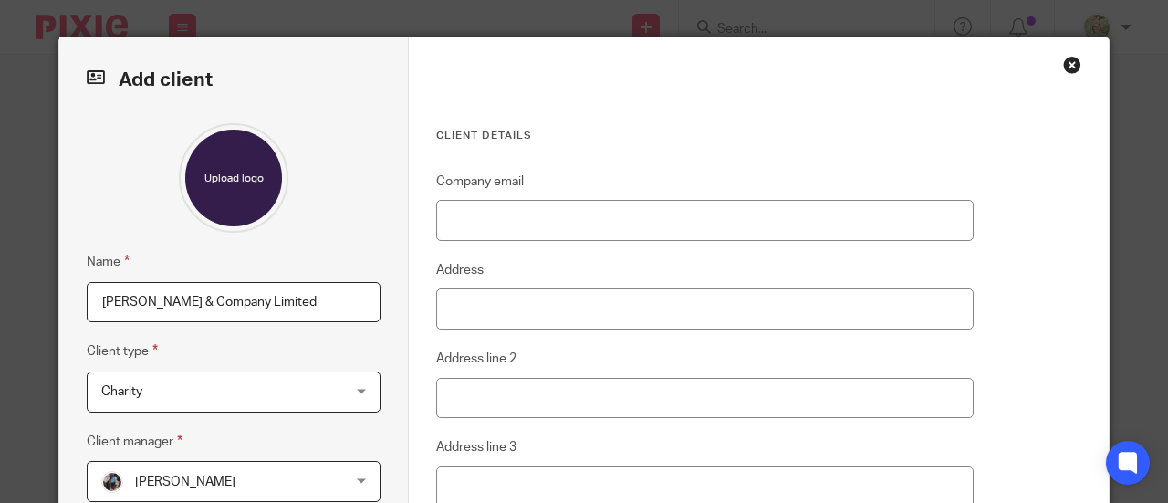
scroll to position [91, 0]
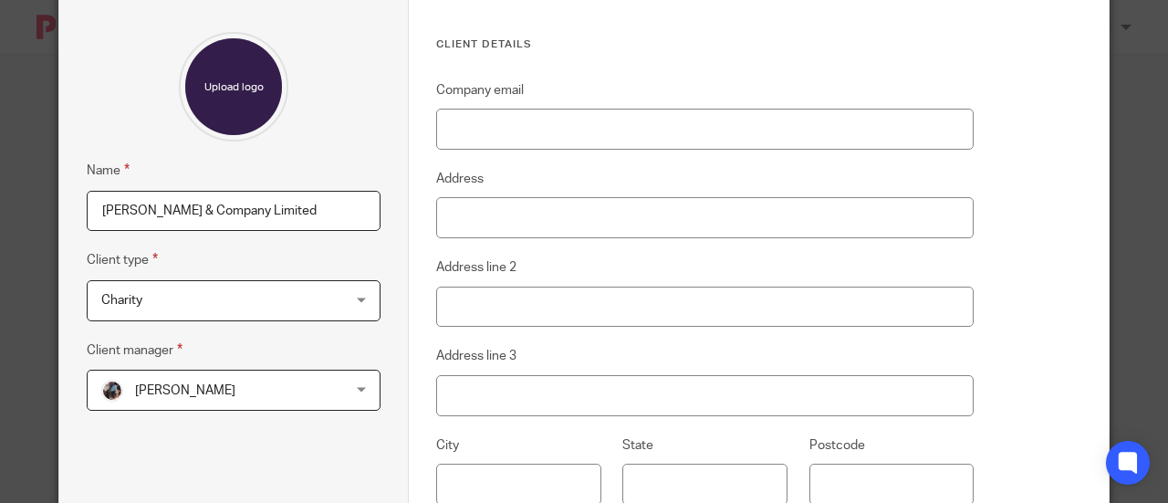
type input "[PERSON_NAME] & Company Limited"
click at [283, 302] on span "Charity" at bounding box center [212, 300] width 223 height 38
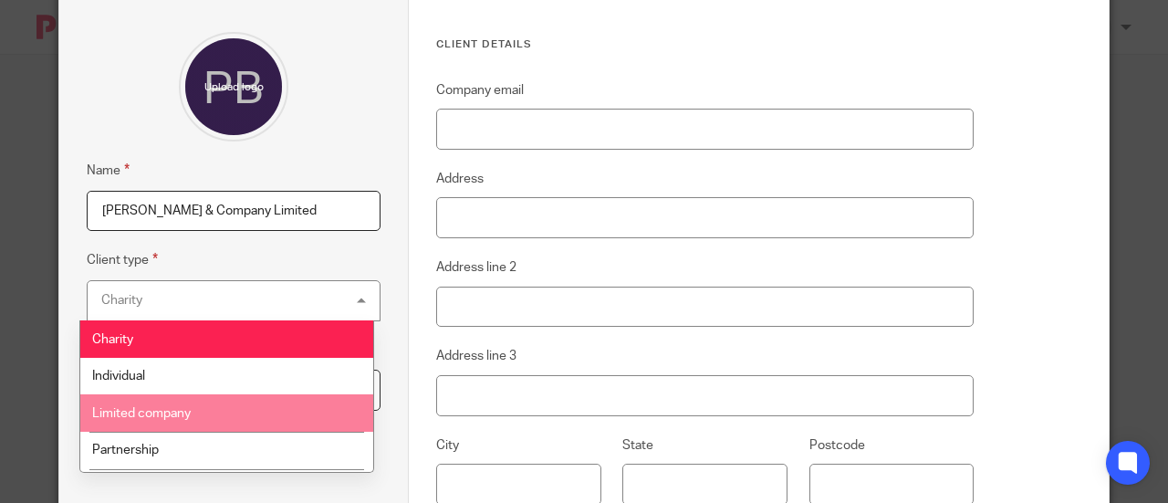
click at [252, 413] on li "Limited company" at bounding box center [226, 412] width 293 height 37
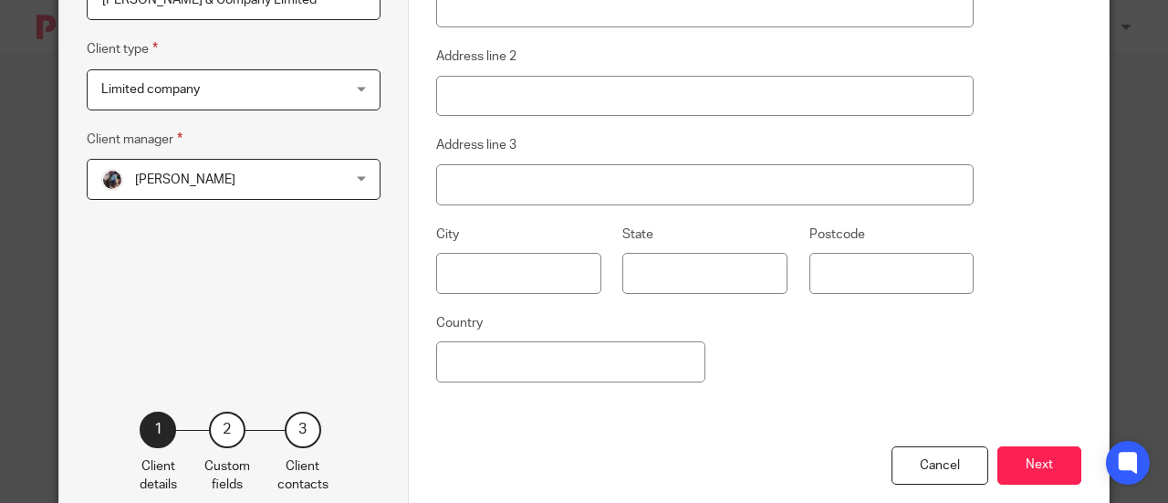
scroll to position [348, 0]
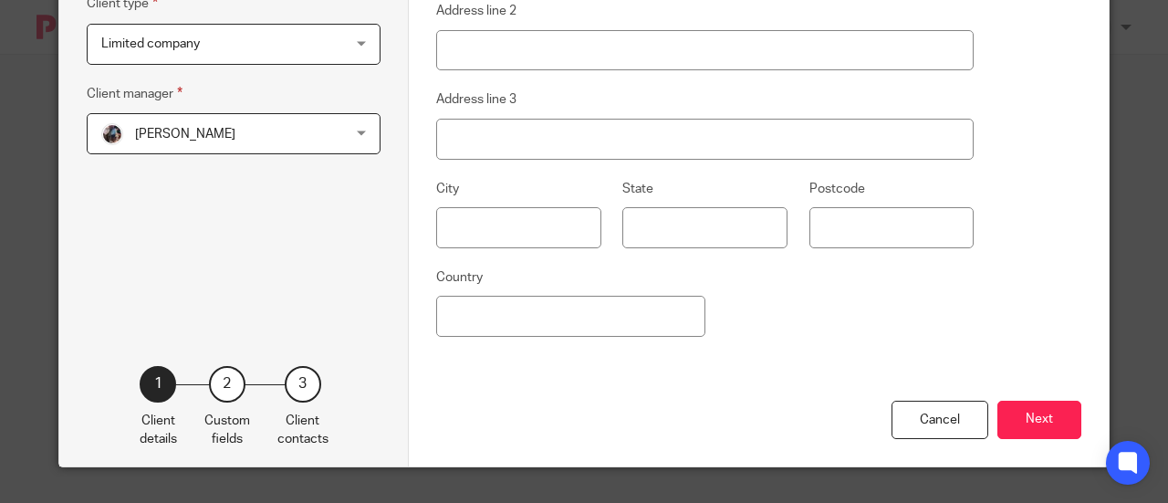
click at [341, 128] on div "Ashleigh Holmes Ashleigh Holmes" at bounding box center [234, 133] width 294 height 41
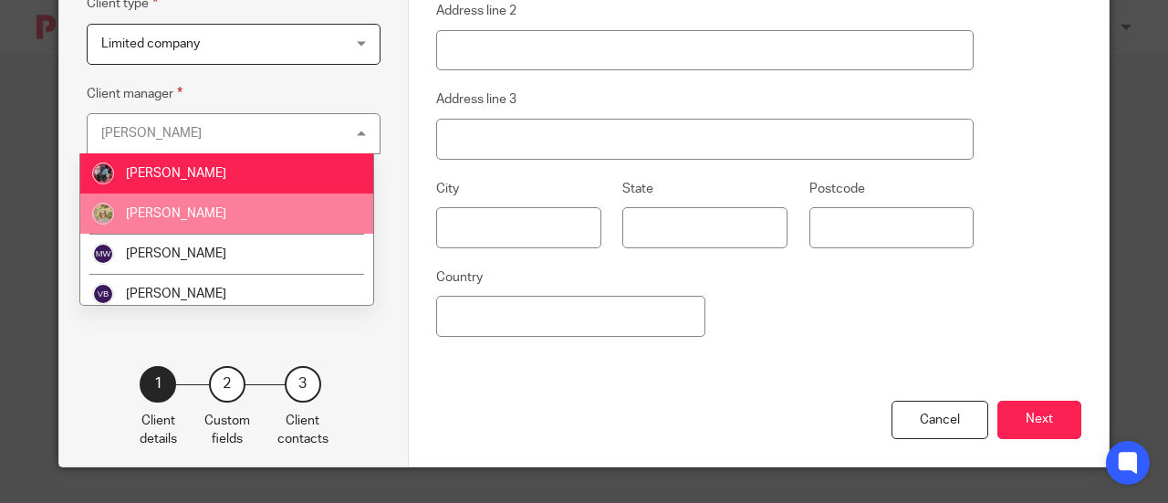
click at [291, 221] on li "[PERSON_NAME]" at bounding box center [226, 213] width 293 height 40
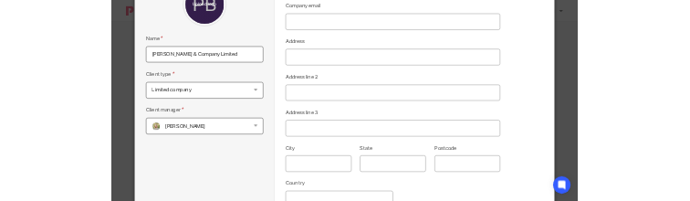
scroll to position [165, 0]
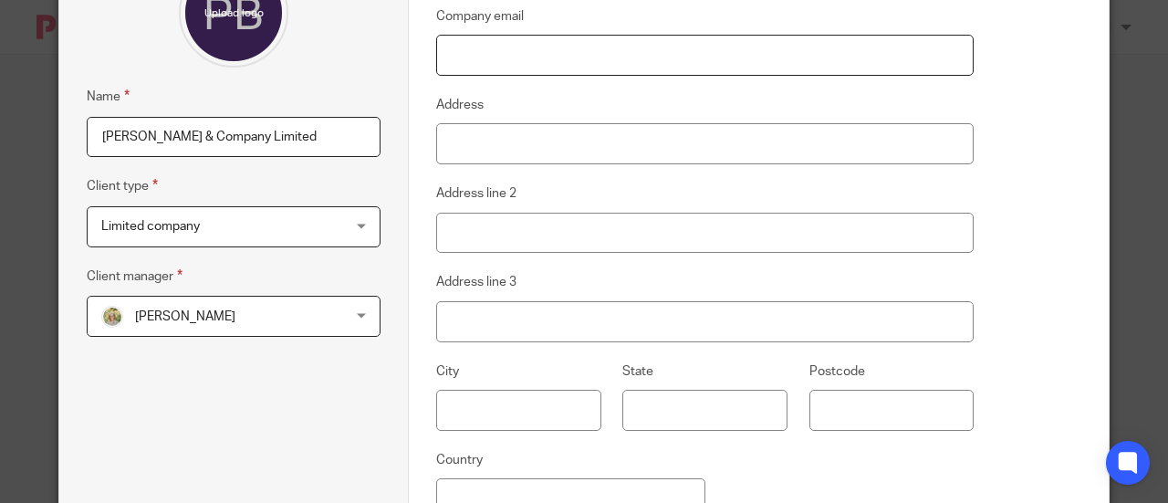
click at [524, 51] on input "Company email" at bounding box center [704, 55] width 537 height 41
paste input "paul@paulbirtlesestateagents.co.uk"
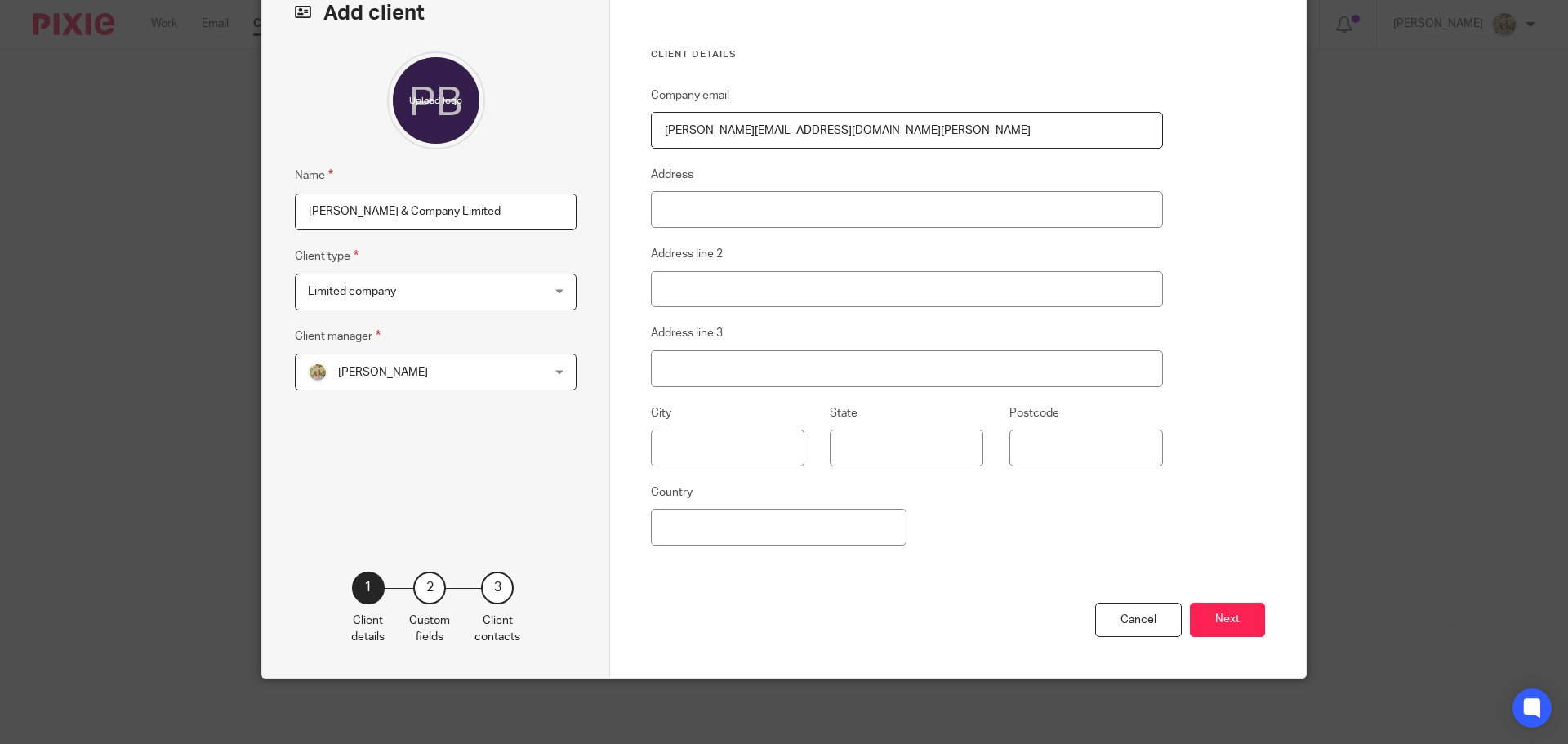
scroll to position [99, 0]
type input "paul@paulbirtlesestateagents.co.uk"
click at [1237, 629] on button "Next" at bounding box center [1227, 620] width 75 height 35
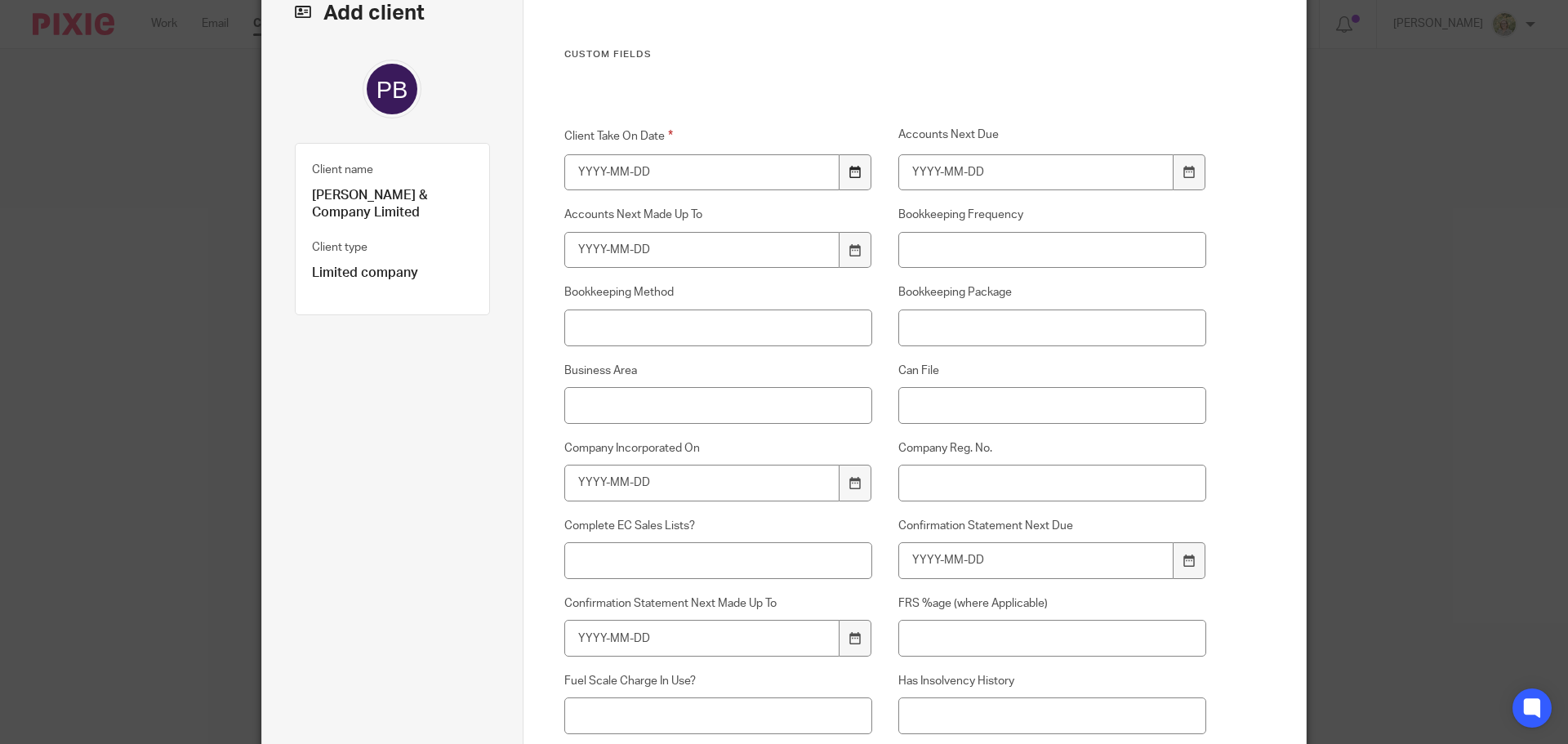
click at [849, 173] on icon at bounding box center [856, 172] width 13 height 13
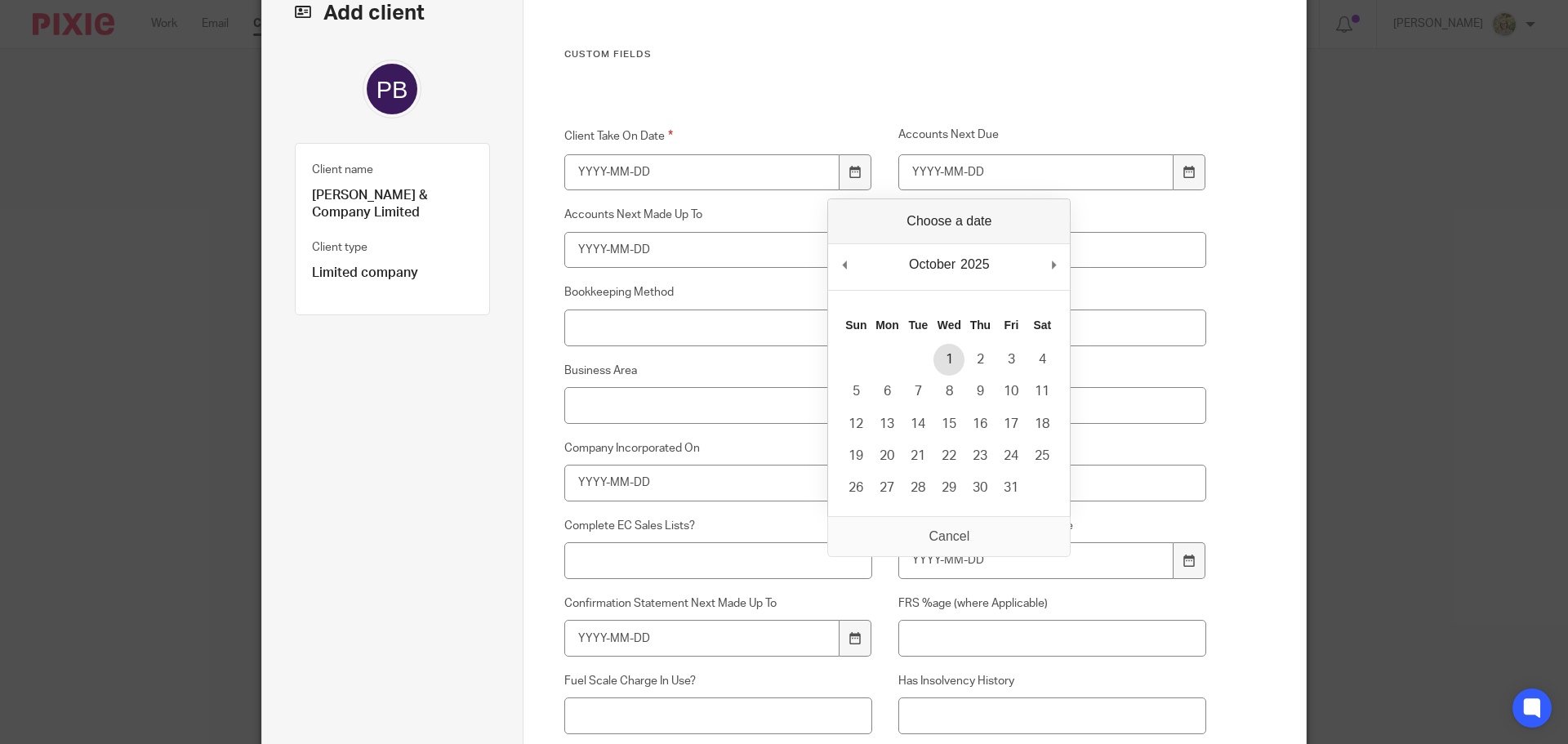
type input "2025-10-01"
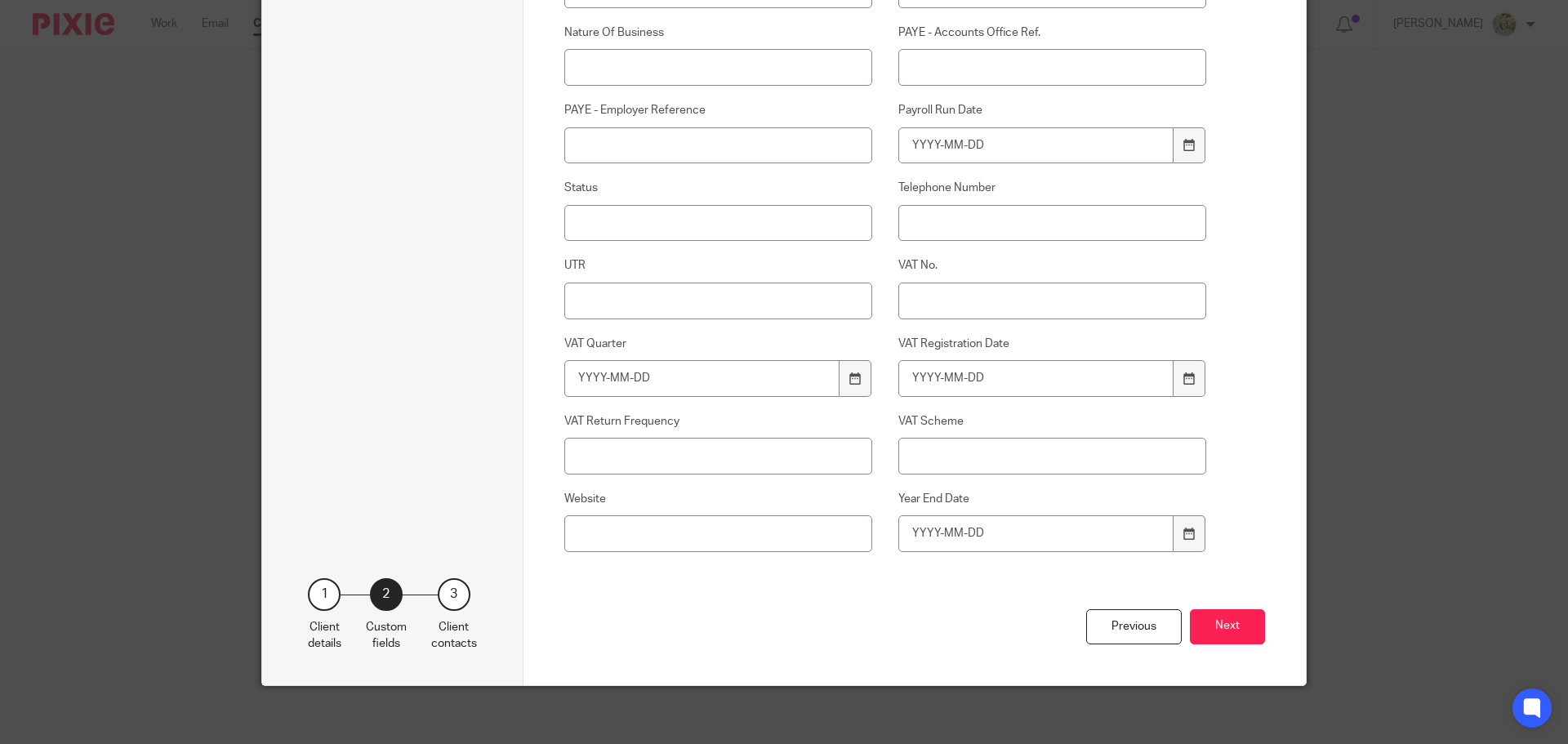
scroll to position [833, 0]
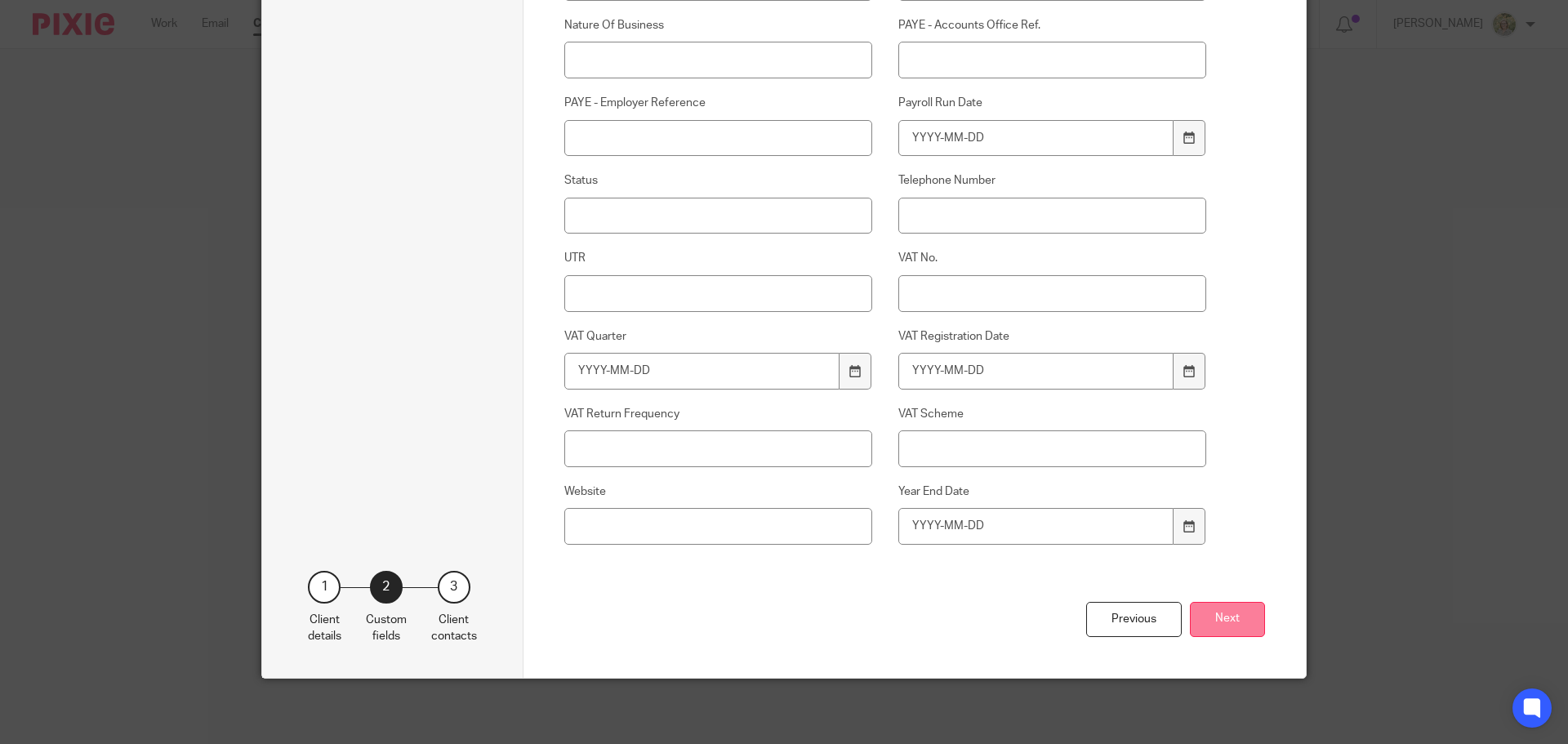
click at [1218, 617] on button "Next" at bounding box center [1227, 619] width 75 height 35
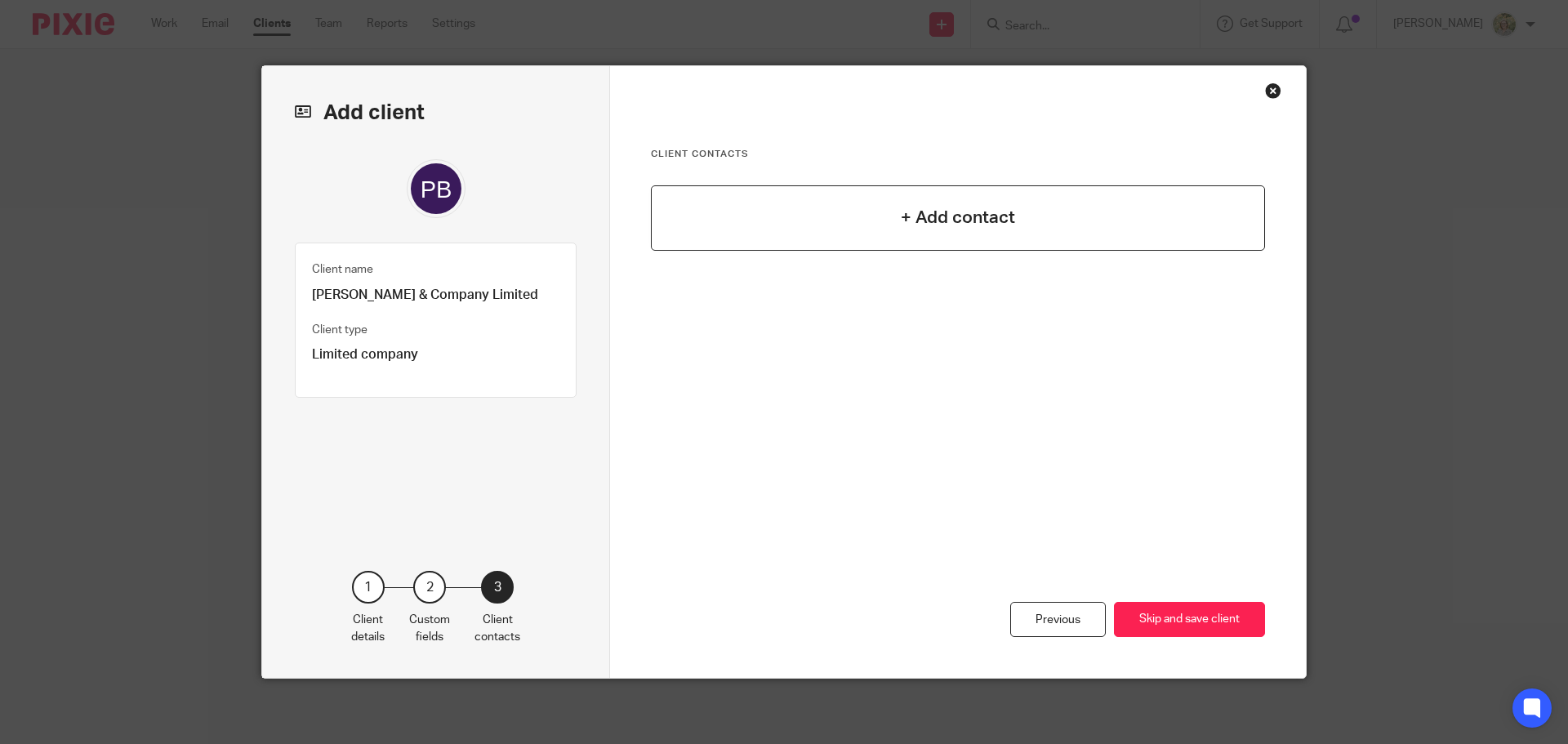
click at [959, 211] on h4 "+ Add contact" at bounding box center [958, 218] width 115 height 25
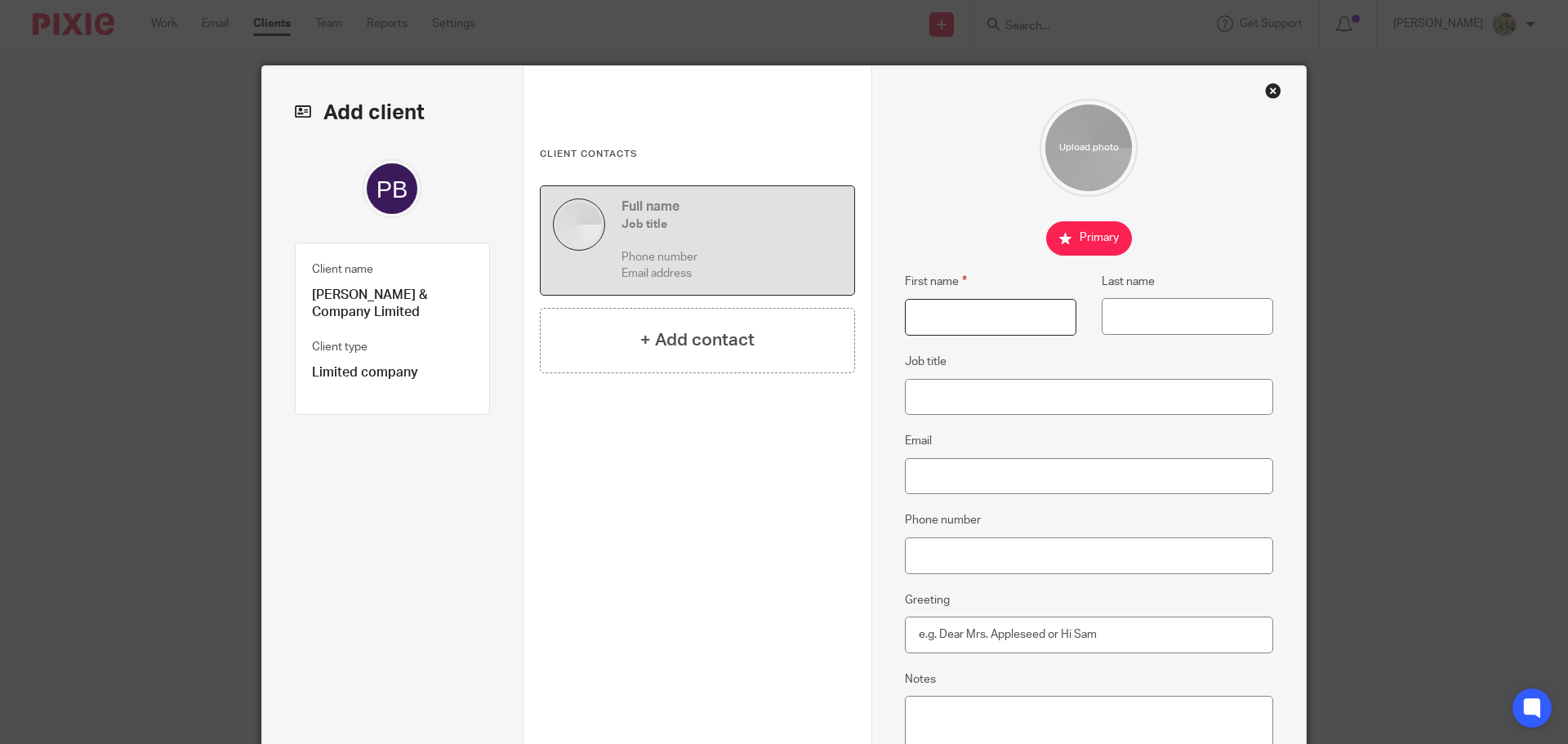
click at [1002, 315] on input "First name" at bounding box center [991, 317] width 172 height 37
type input "Paul"
type input "Birtles"
type input "Managing Director"
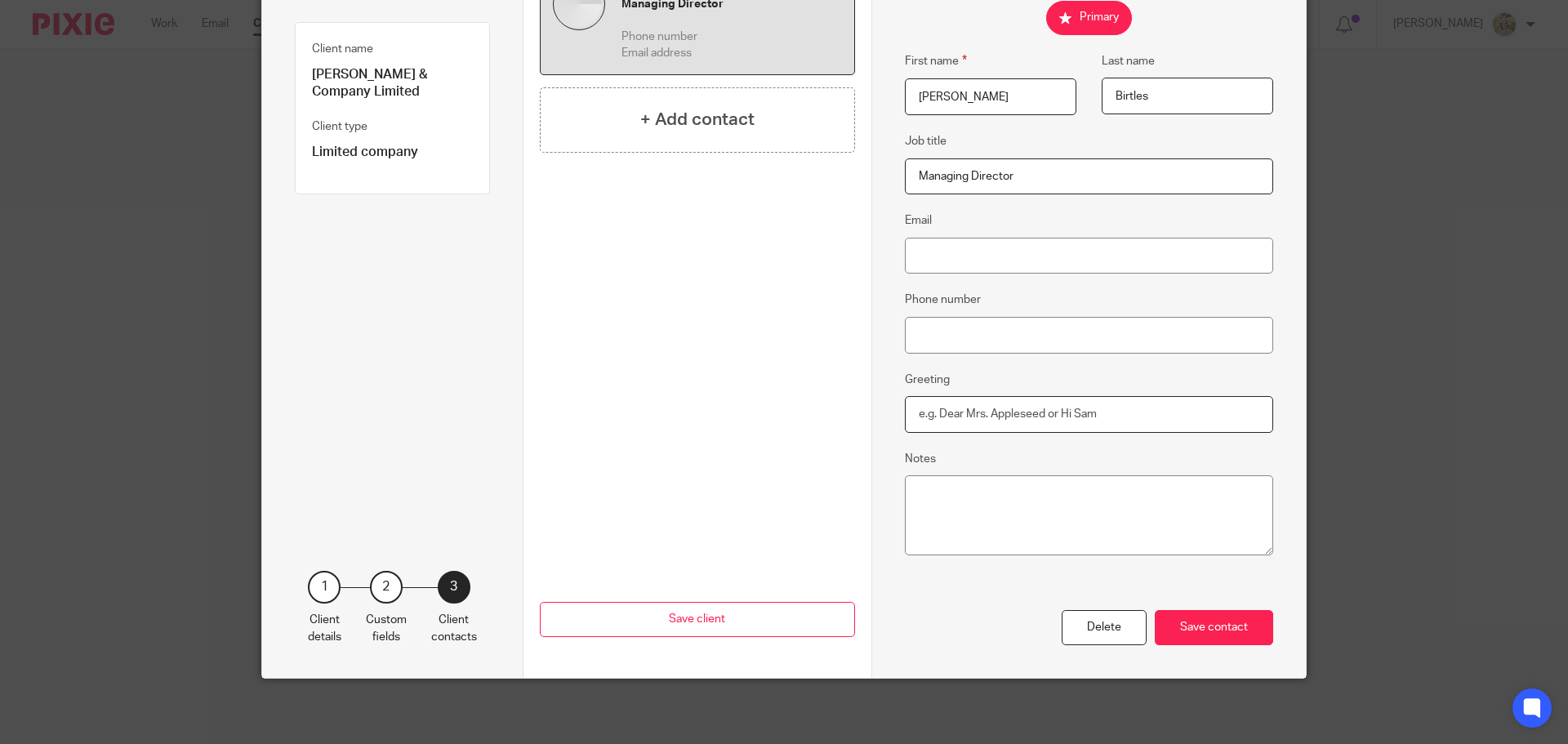
click at [1026, 406] on input "Greeting" at bounding box center [1089, 414] width 369 height 37
type input "Hi Paul"
click at [1202, 633] on div "Save contact" at bounding box center [1214, 627] width 118 height 35
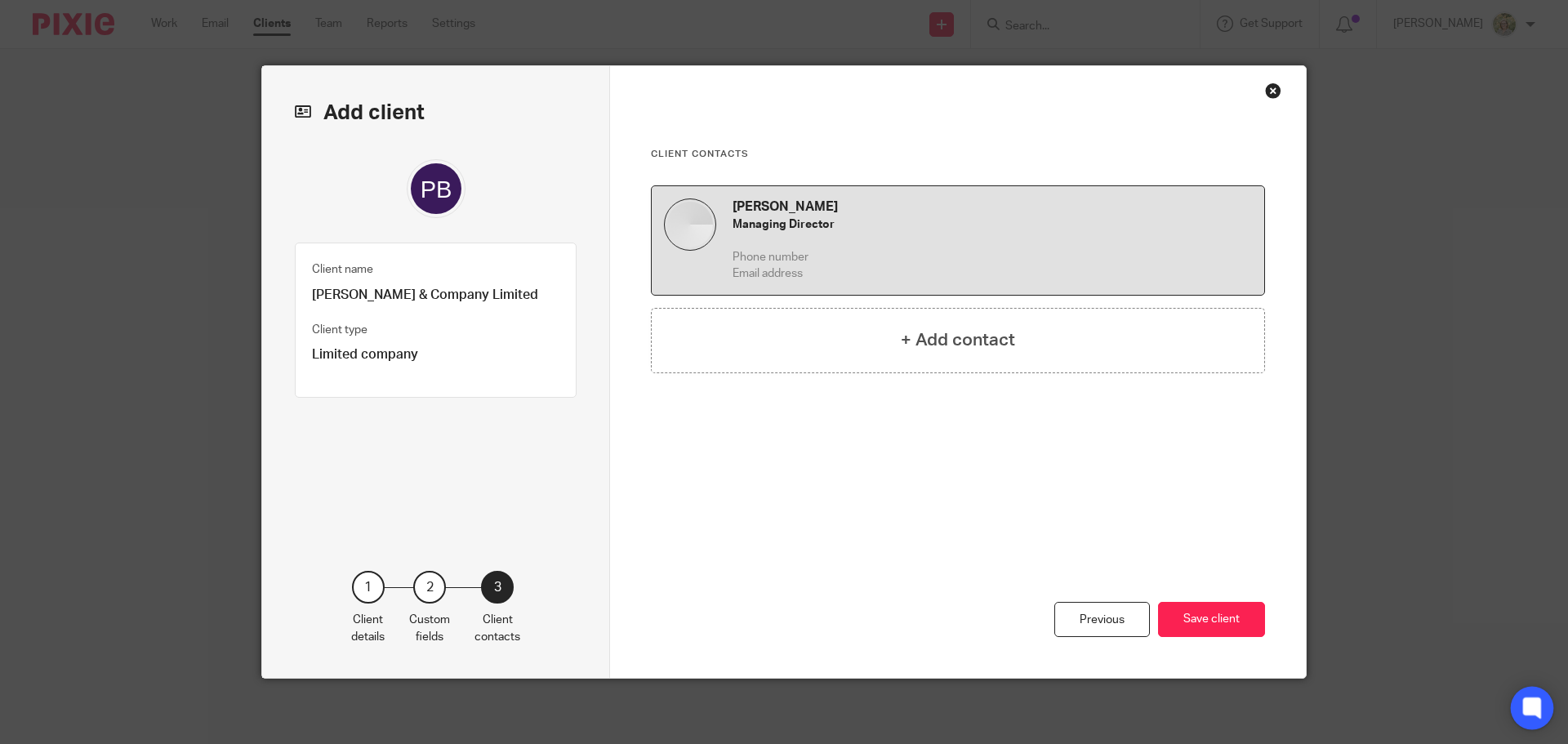
scroll to position [0, 0]
click at [1208, 622] on button "Save client" at bounding box center [1212, 619] width 107 height 35
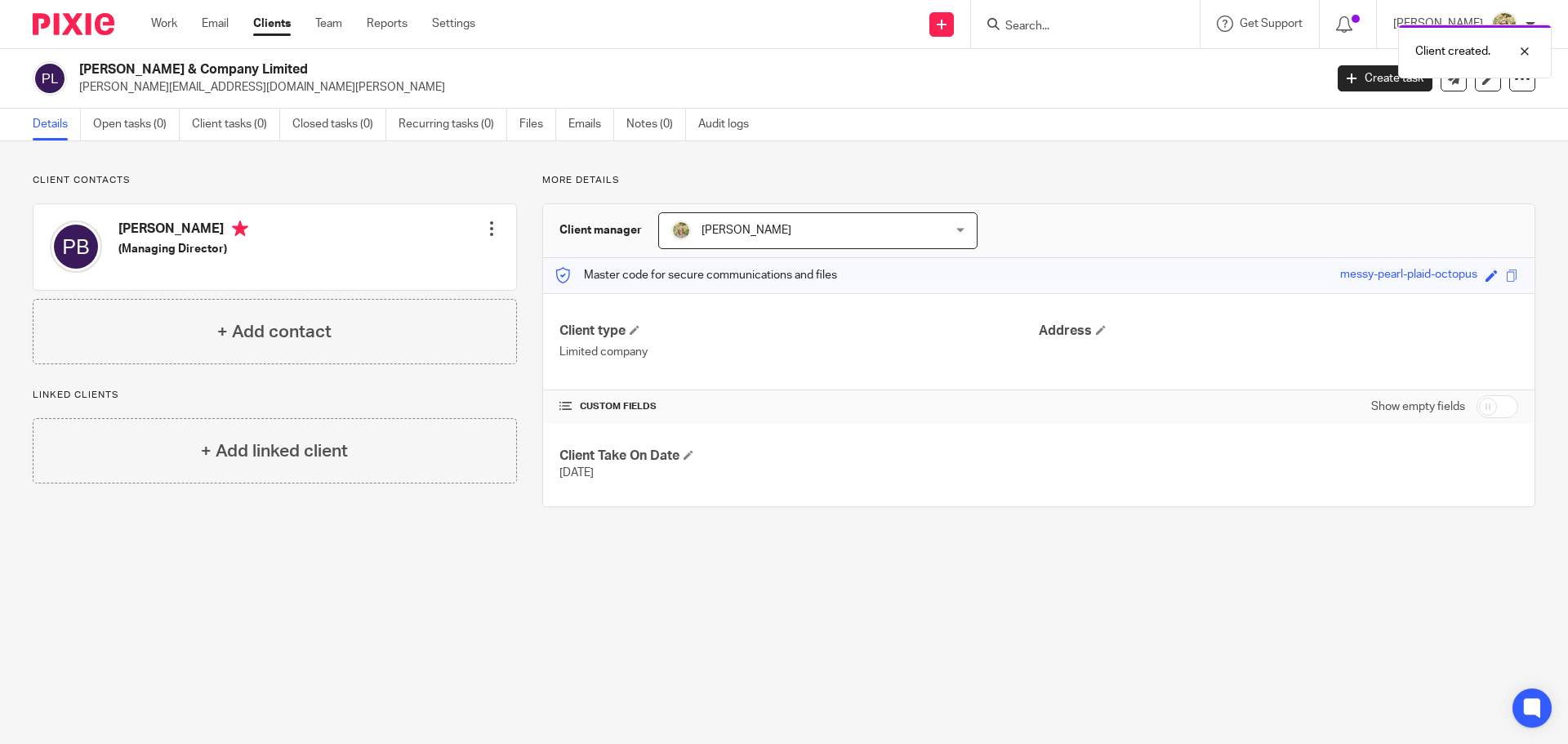
click at [1344, 78] on div "Client created." at bounding box center [1168, 47] width 768 height 62
click at [1378, 79] on link "Create task" at bounding box center [1385, 78] width 95 height 26
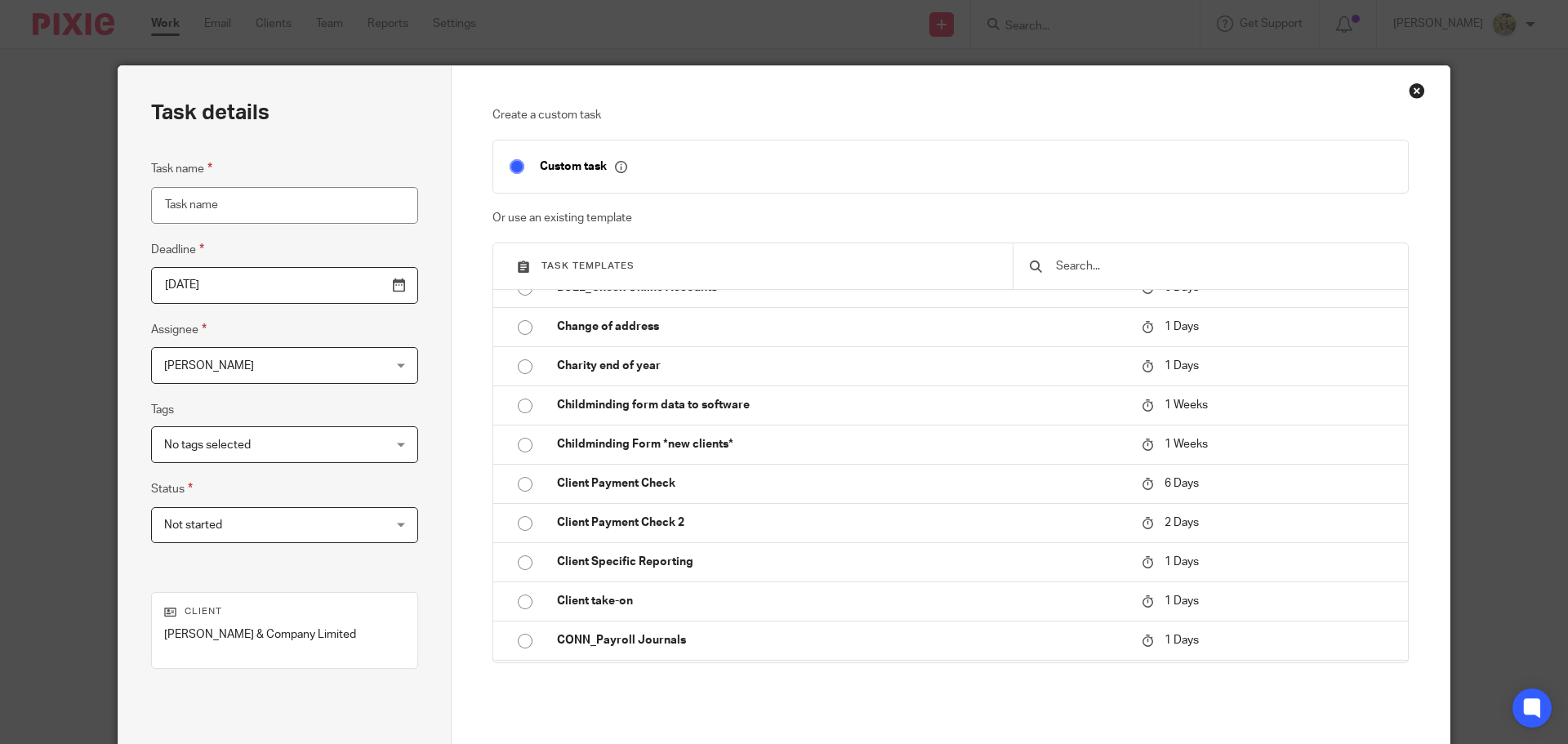
scroll to position [572, 0]
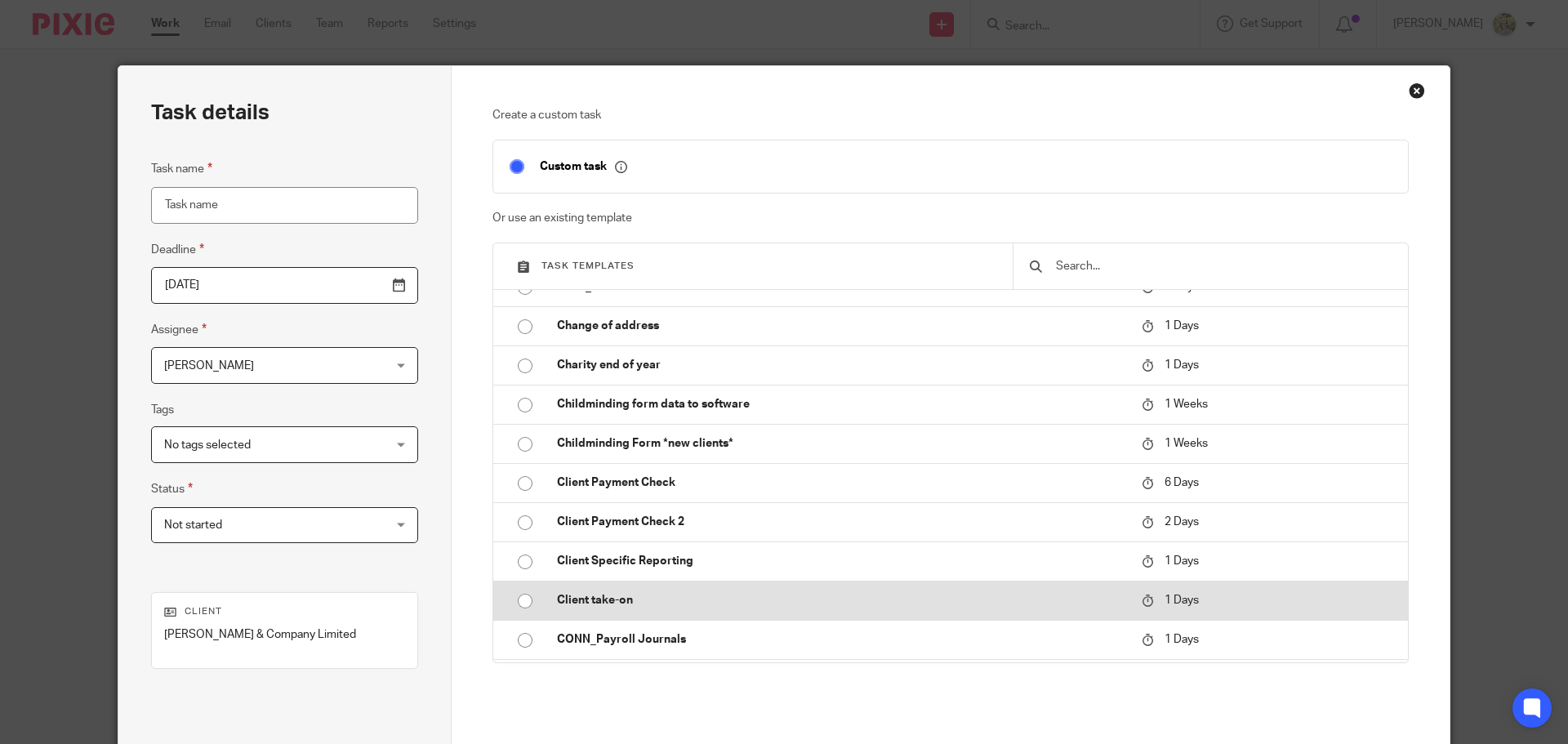
click at [502, 600] on td at bounding box center [516, 601] width 47 height 39
type input "[DATE]"
type input "Client take-on"
checkbox input "false"
radio input "true"
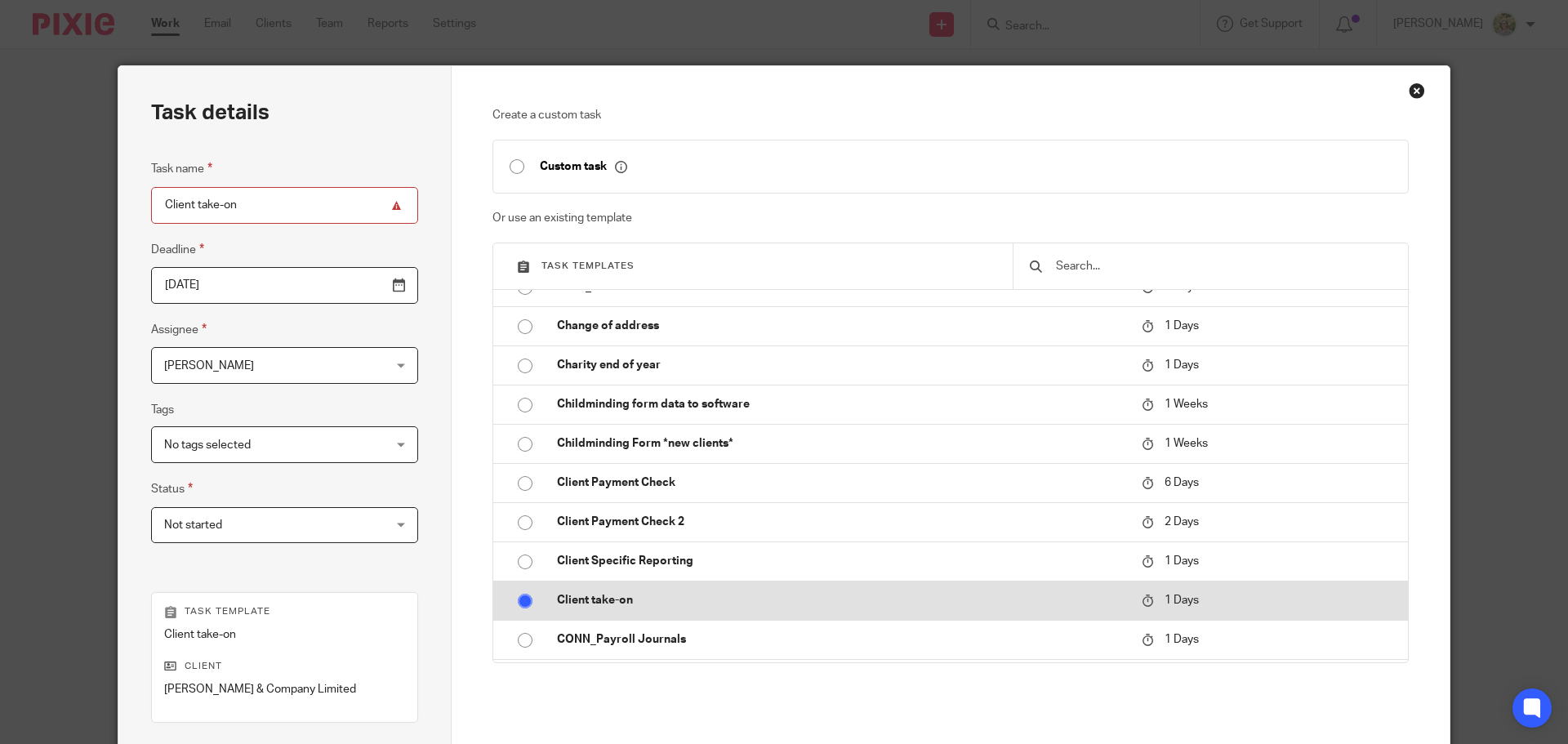
click at [516, 604] on input "radio" at bounding box center [524, 601] width 31 height 31
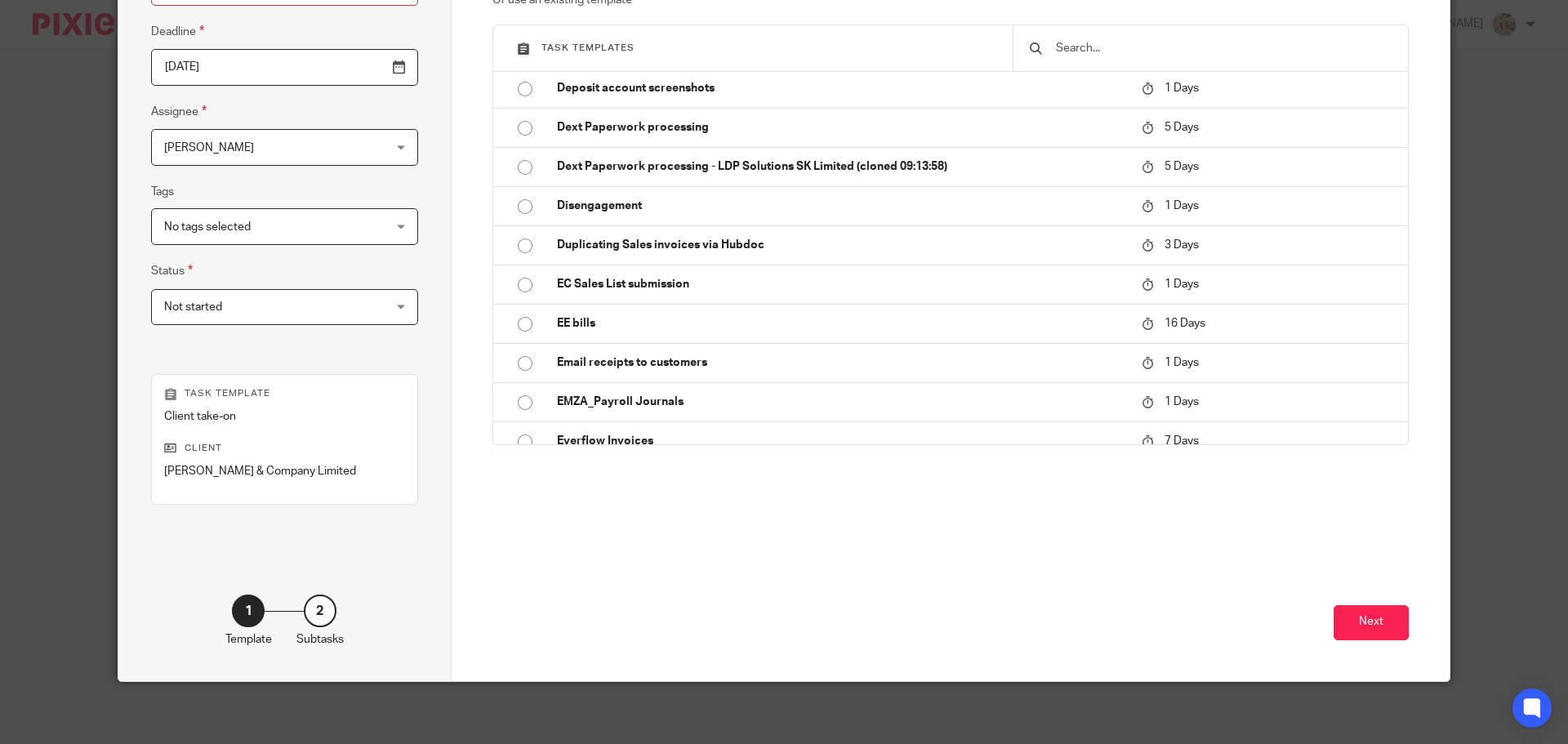
scroll to position [221, 0]
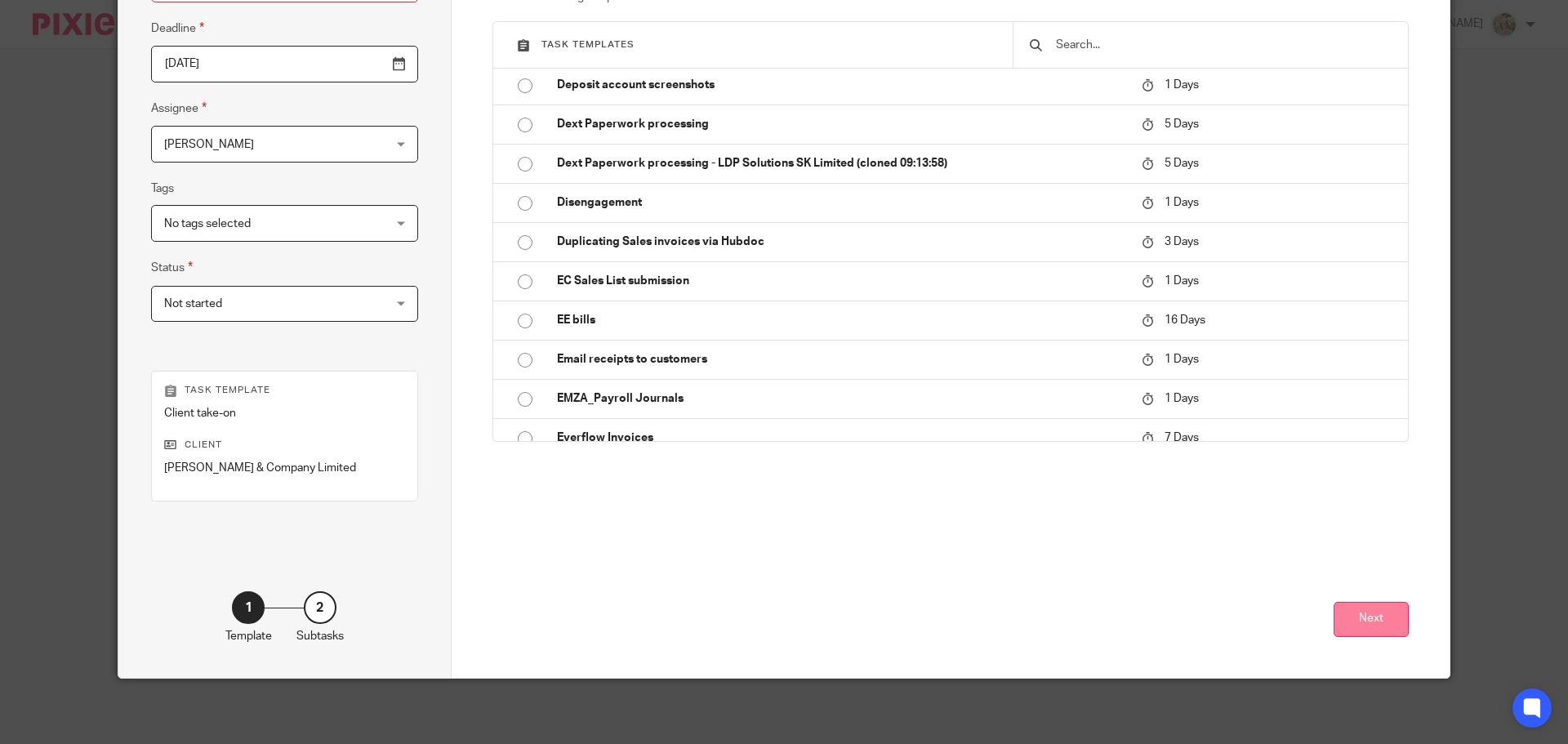
click at [1359, 623] on button "Next" at bounding box center [1371, 619] width 75 height 35
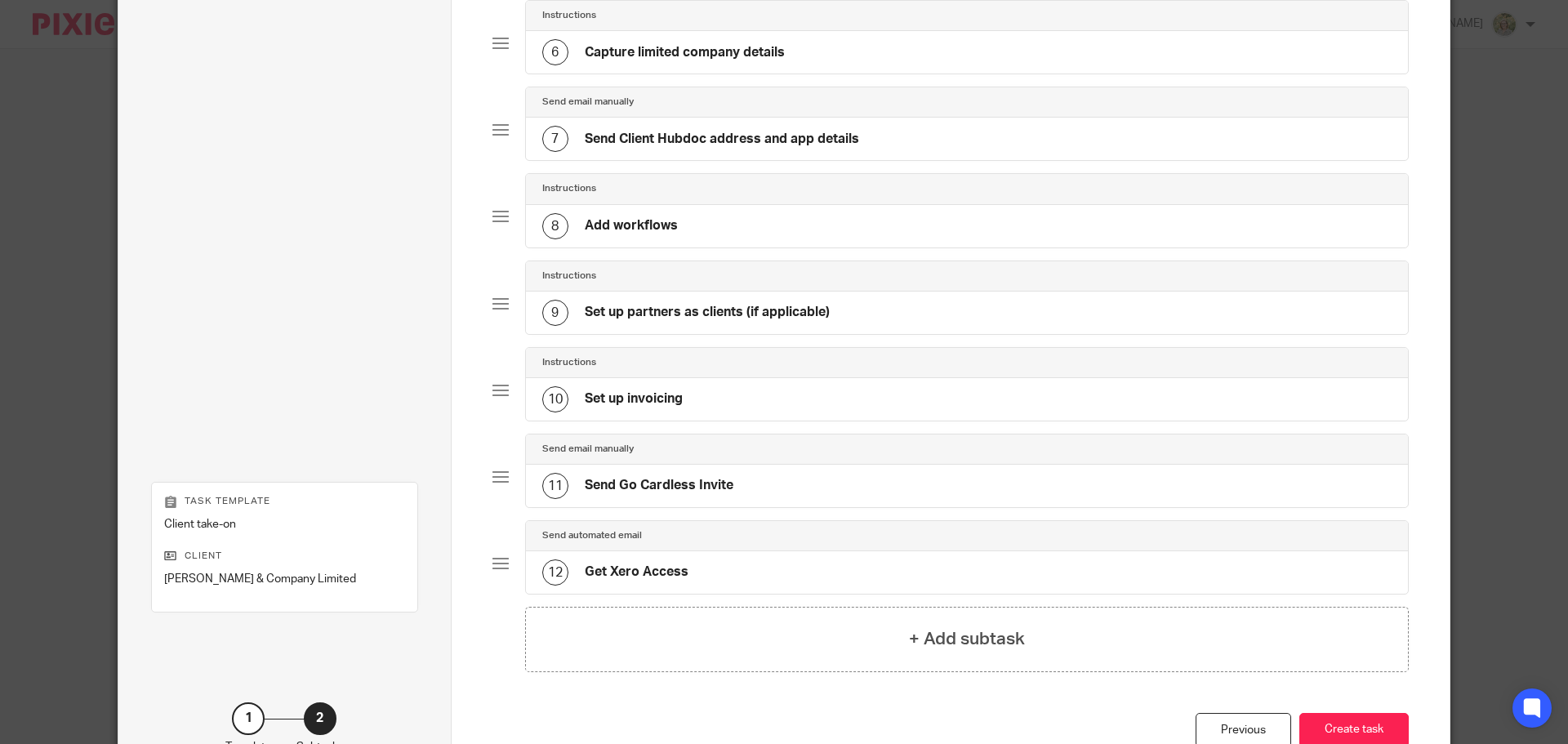
scroll to position [693, 0]
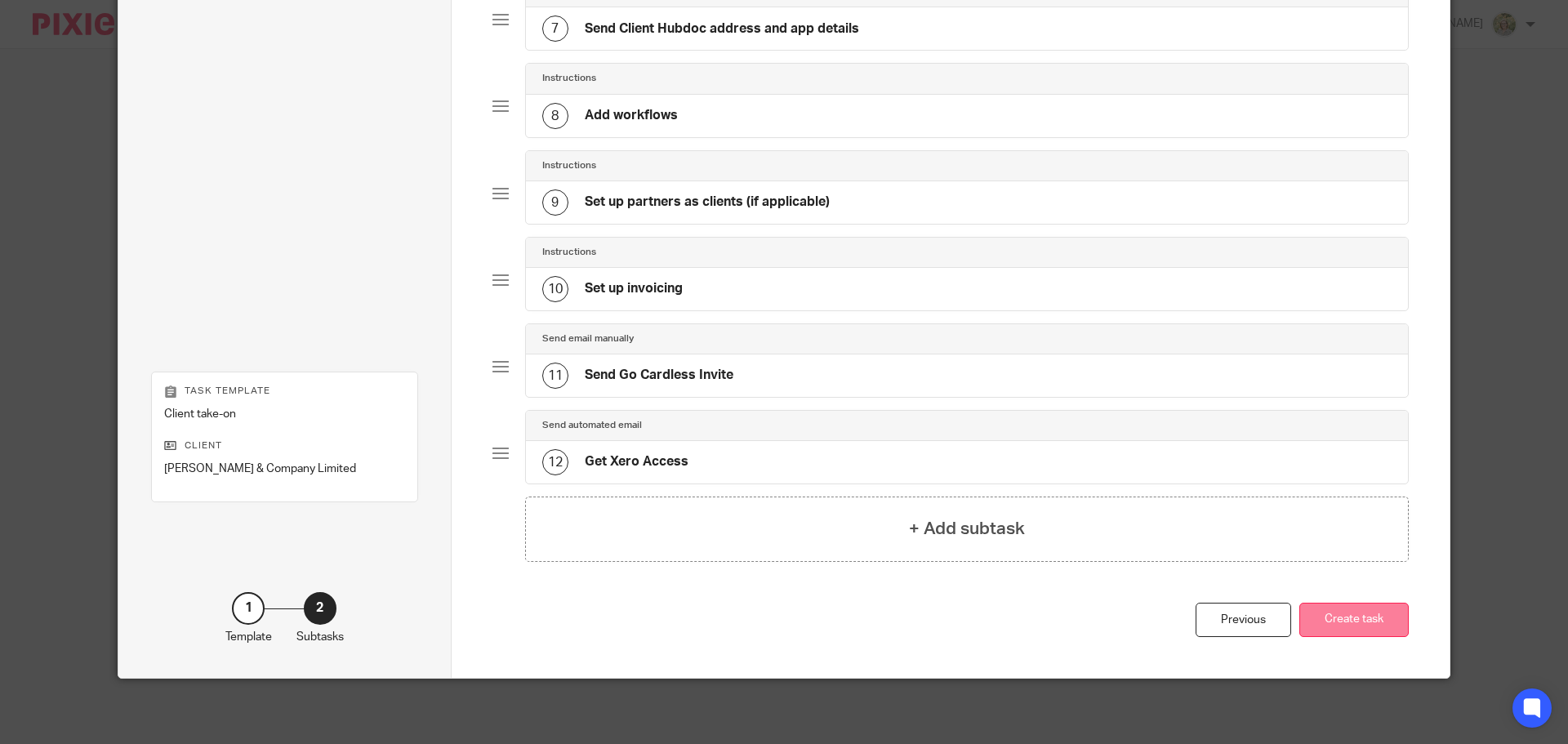
click at [1371, 629] on button "Create task" at bounding box center [1353, 620] width 109 height 35
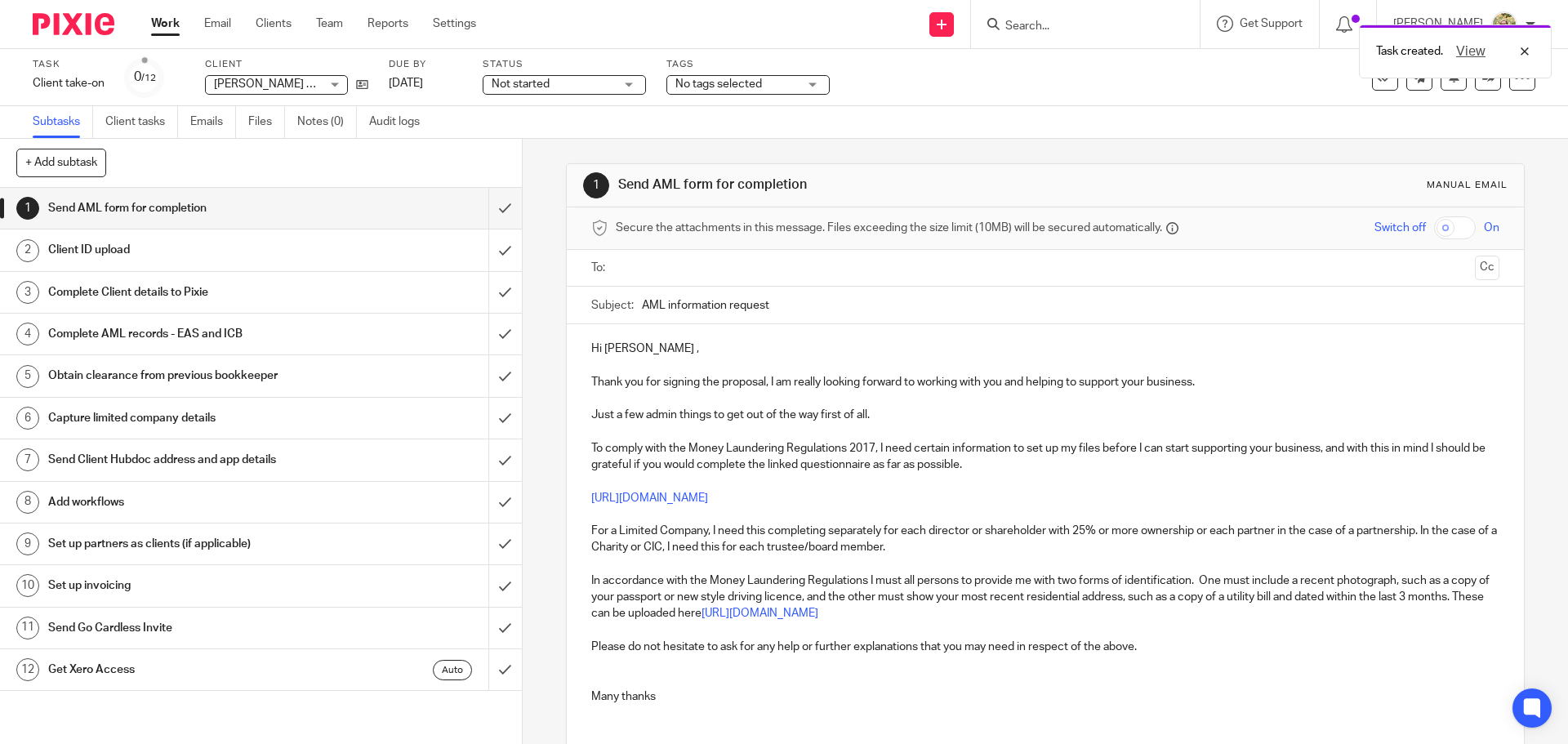
click at [672, 266] on input "text" at bounding box center [1044, 268] width 846 height 19
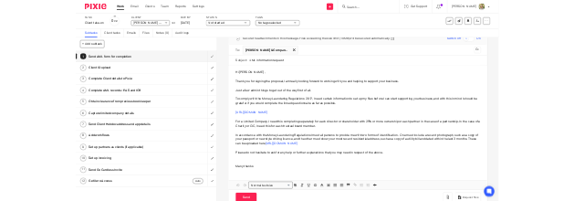
scroll to position [137, 0]
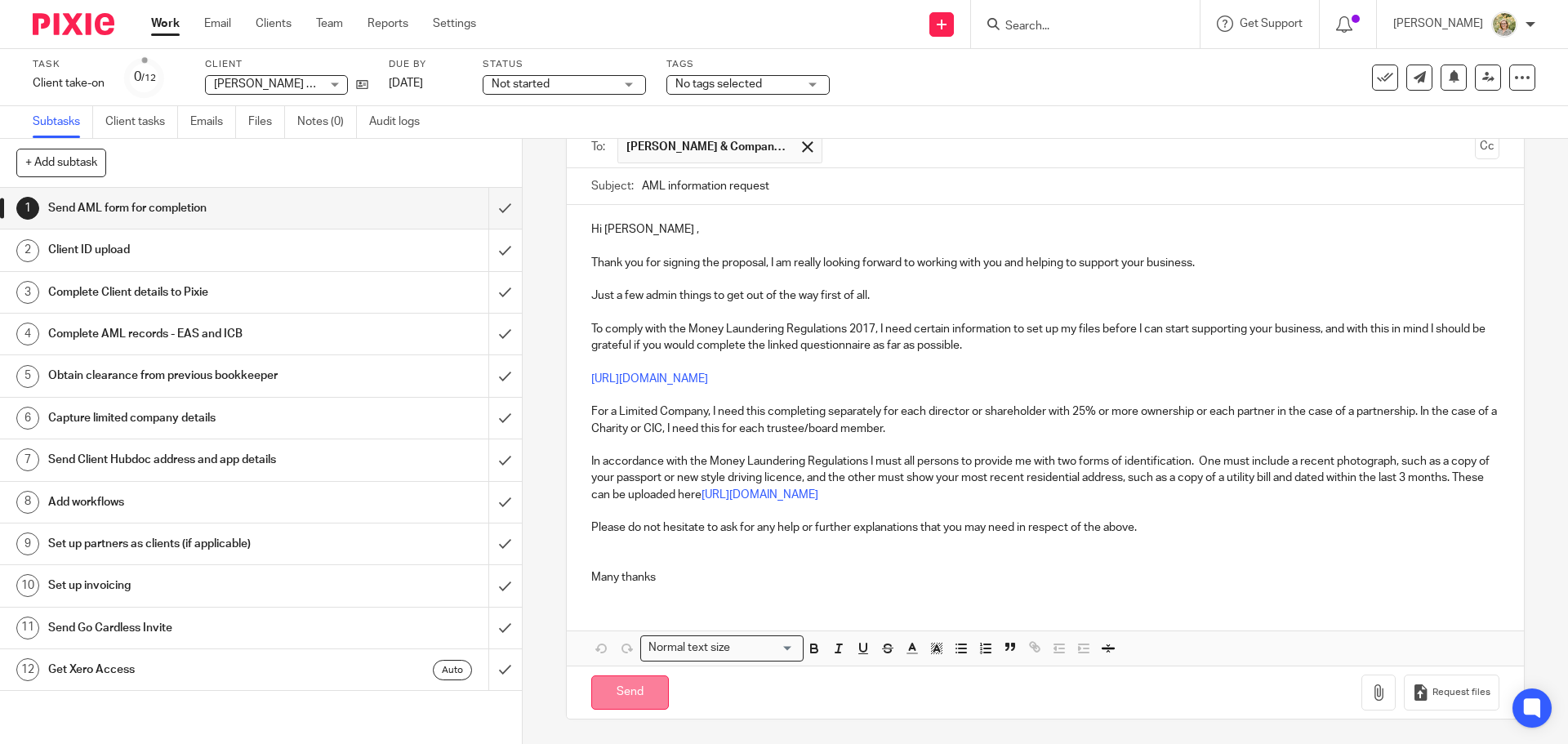
click at [628, 689] on input "Send" at bounding box center [629, 692] width 78 height 35
type input "Sent"
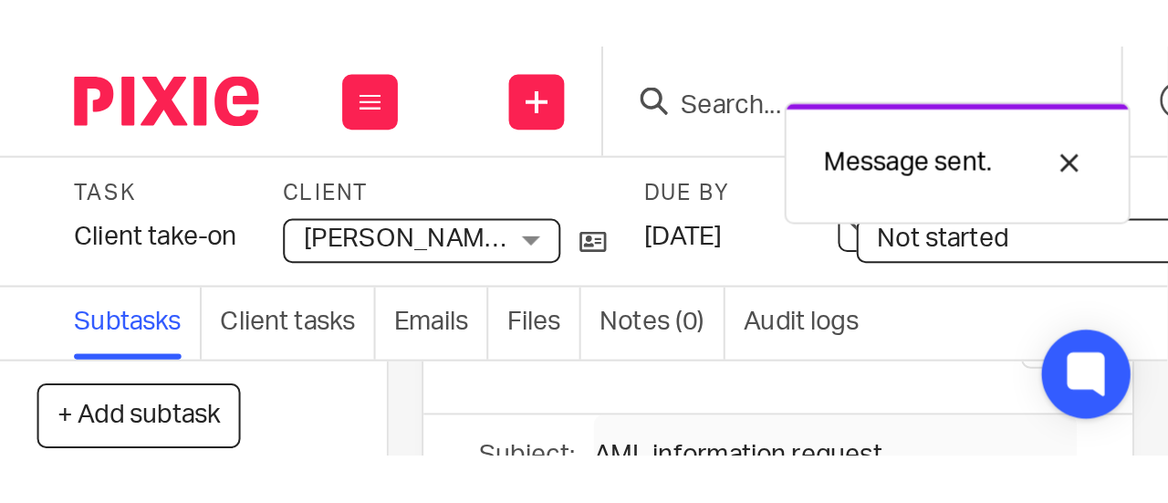
scroll to position [144, 0]
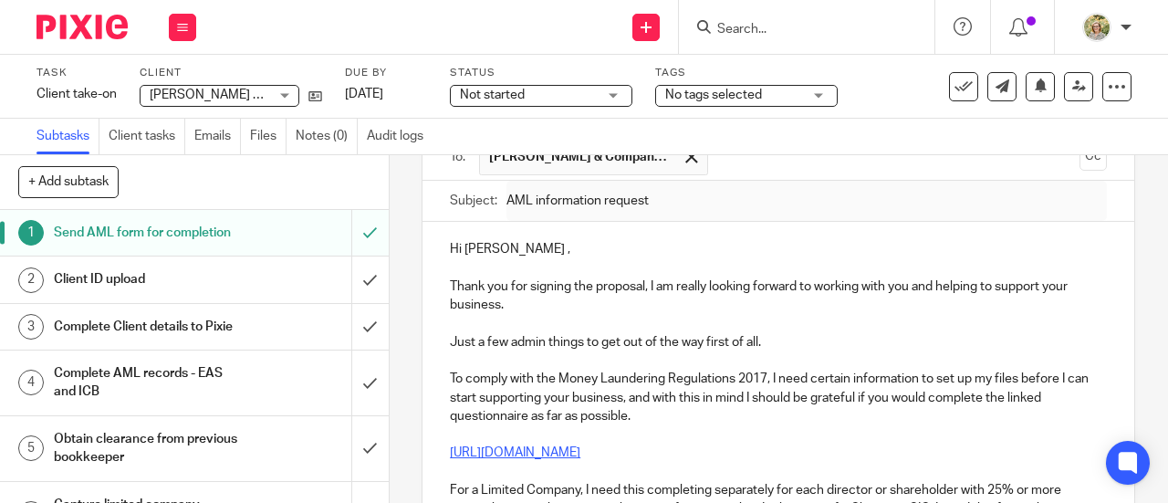
click at [538, 458] on link "[URL][DOMAIN_NAME]" at bounding box center [515, 452] width 130 height 13
click at [580, 458] on link "[URL][DOMAIN_NAME]" at bounding box center [515, 452] width 130 height 13
drag, startPoint x: 665, startPoint y: 454, endPoint x: 646, endPoint y: 454, distance: 19.2
click at [646, 454] on p "[URL][DOMAIN_NAME]" at bounding box center [778, 452] width 657 height 18
click at [724, 450] on p "[URL][DOMAIN_NAME]" at bounding box center [778, 452] width 657 height 18
